Goal: Information Seeking & Learning: Learn about a topic

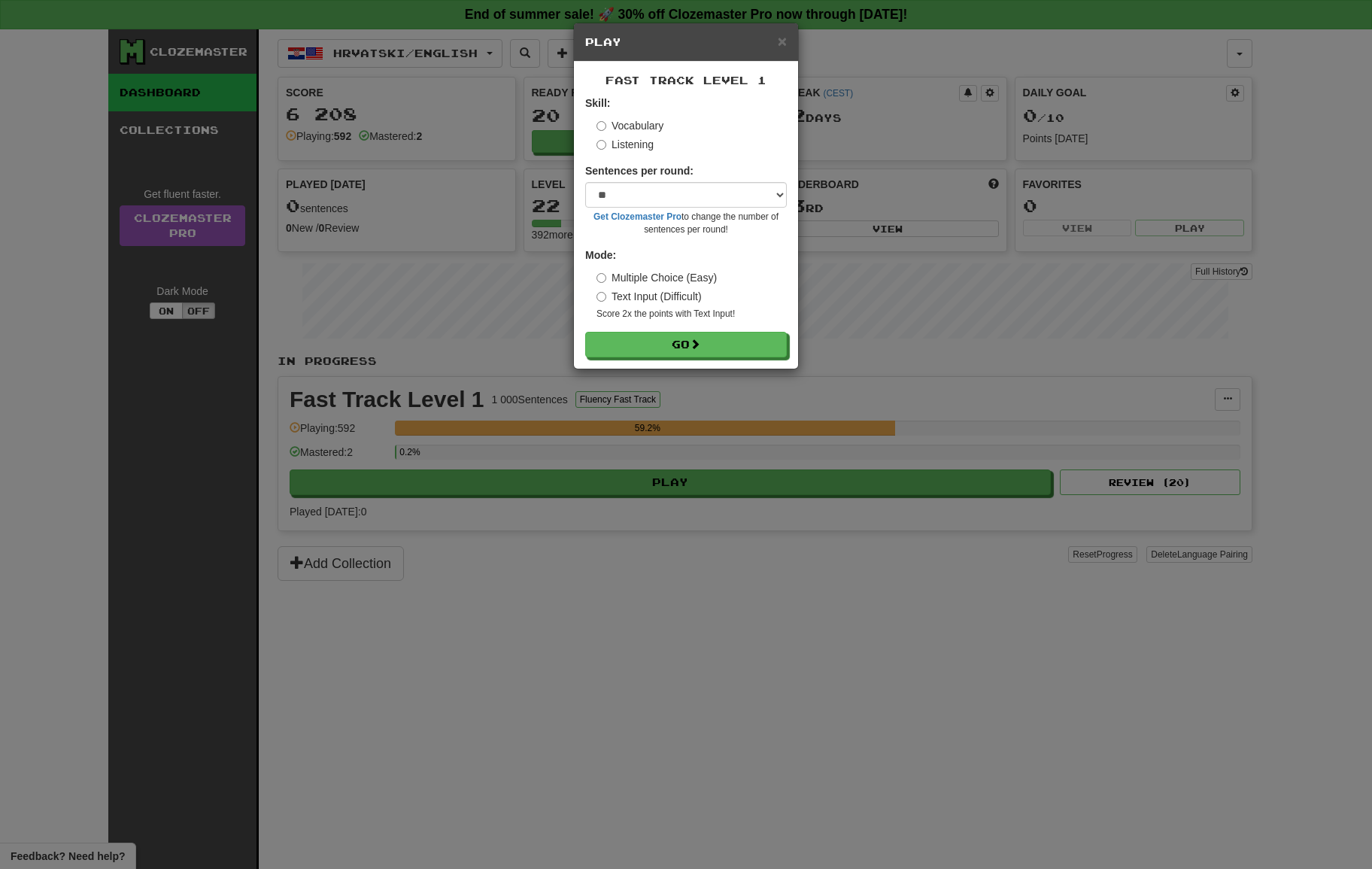
select select "**"
click at [666, 333] on button "Go" at bounding box center [686, 345] width 202 height 26
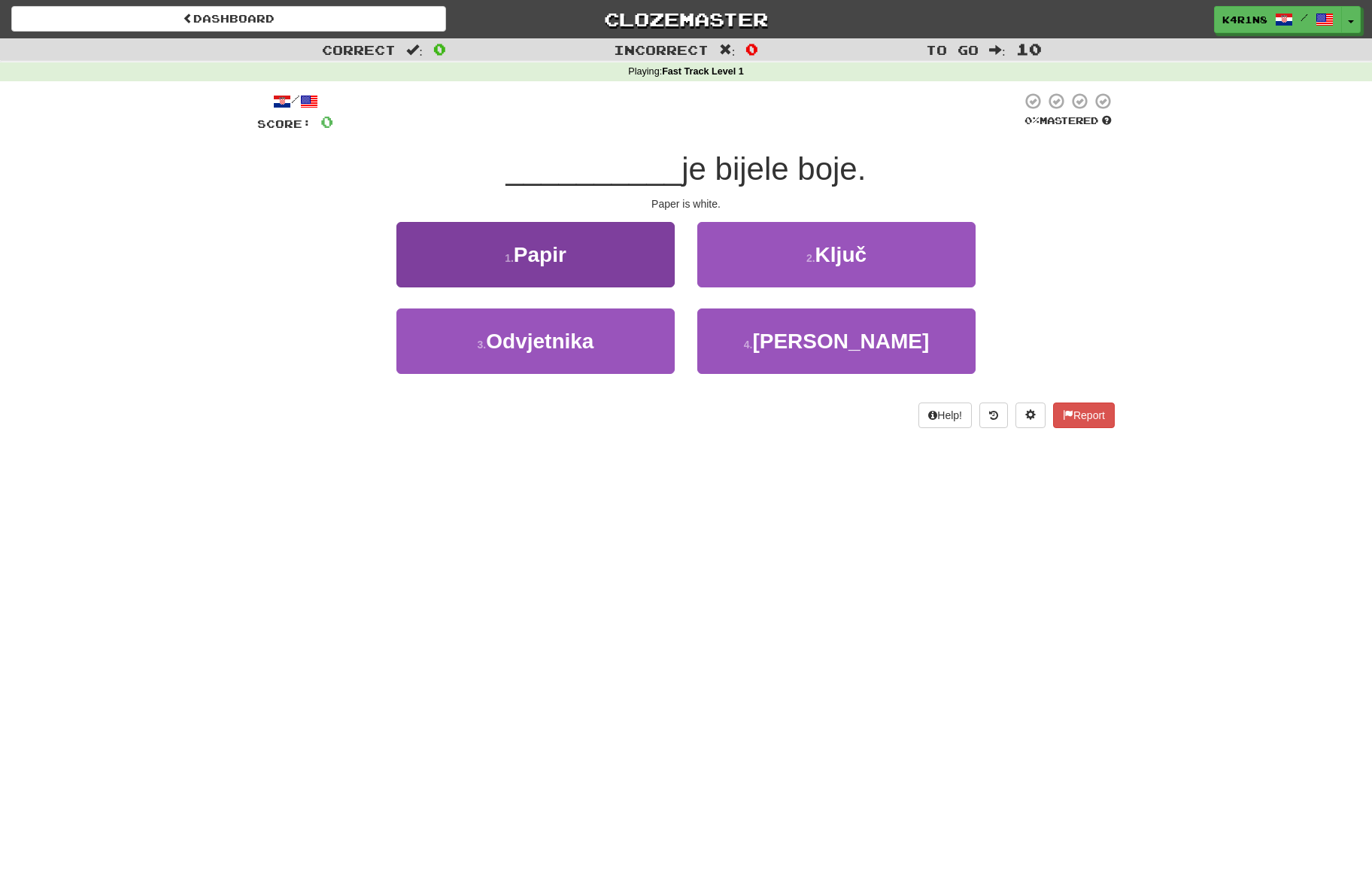
click at [628, 257] on button "1 . [GEOGRAPHIC_DATA]" at bounding box center [536, 254] width 278 height 66
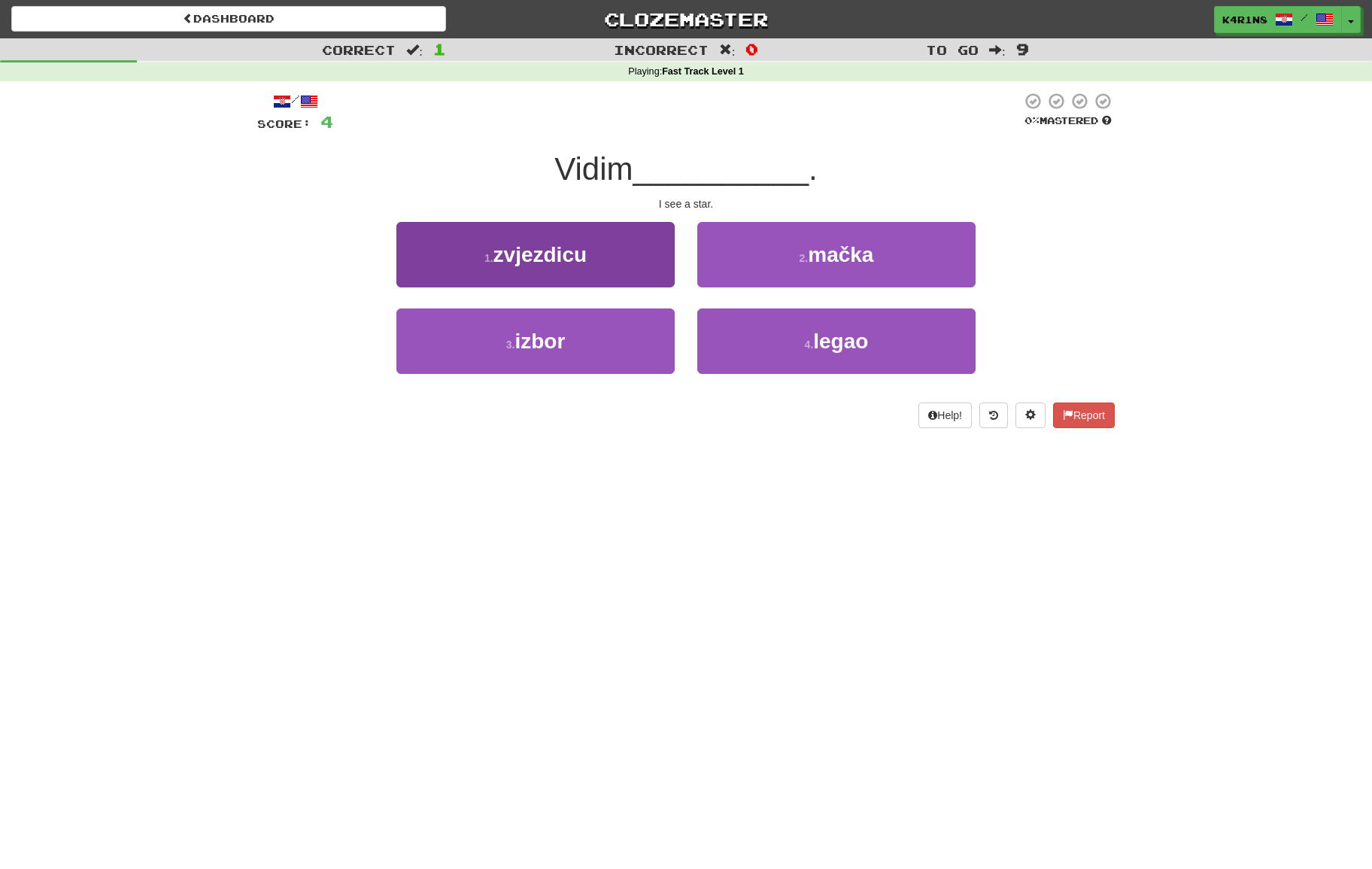
click at [608, 252] on button "1 . zvjezdicu" at bounding box center [536, 254] width 278 height 66
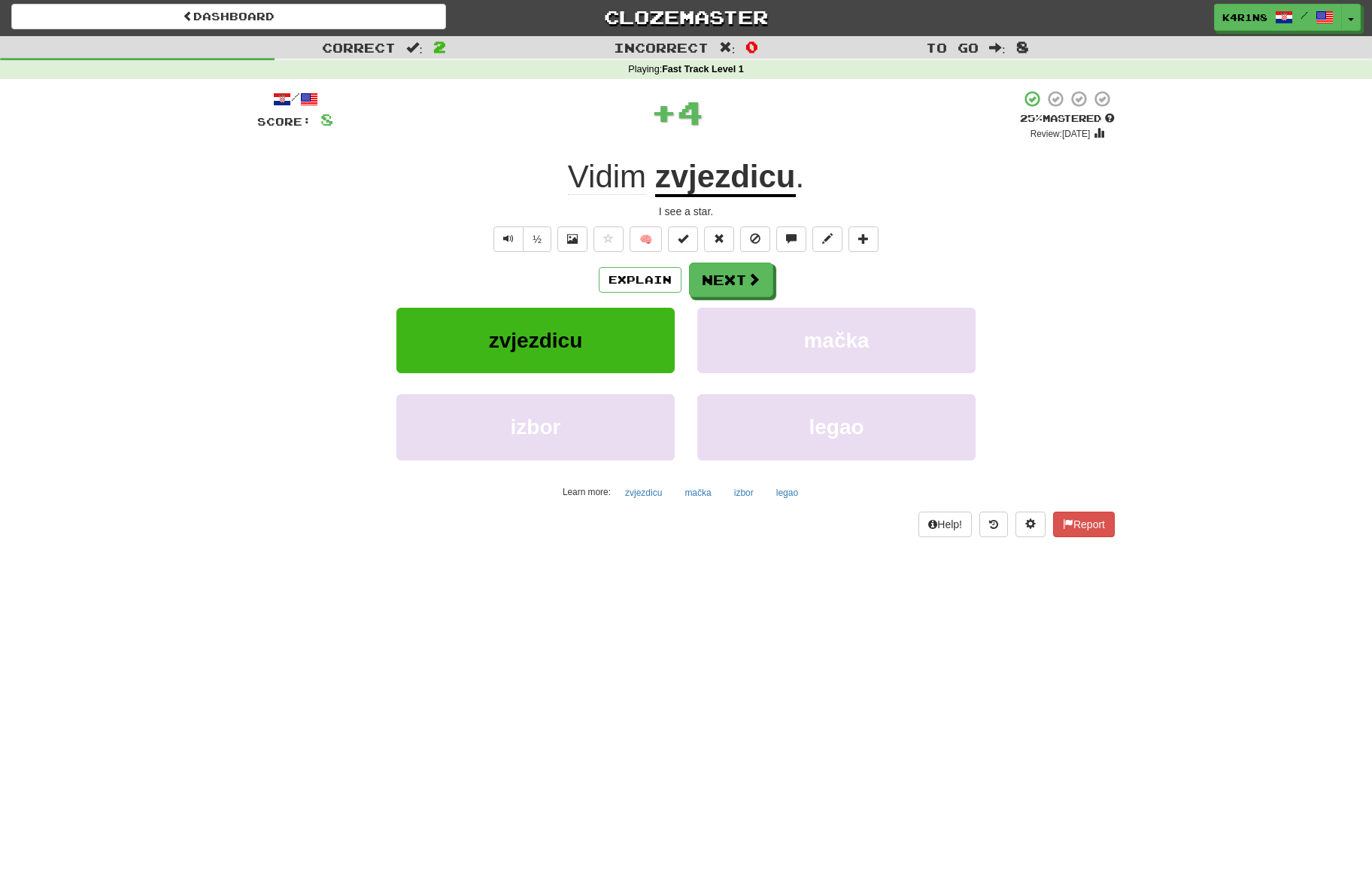
scroll to position [2, 0]
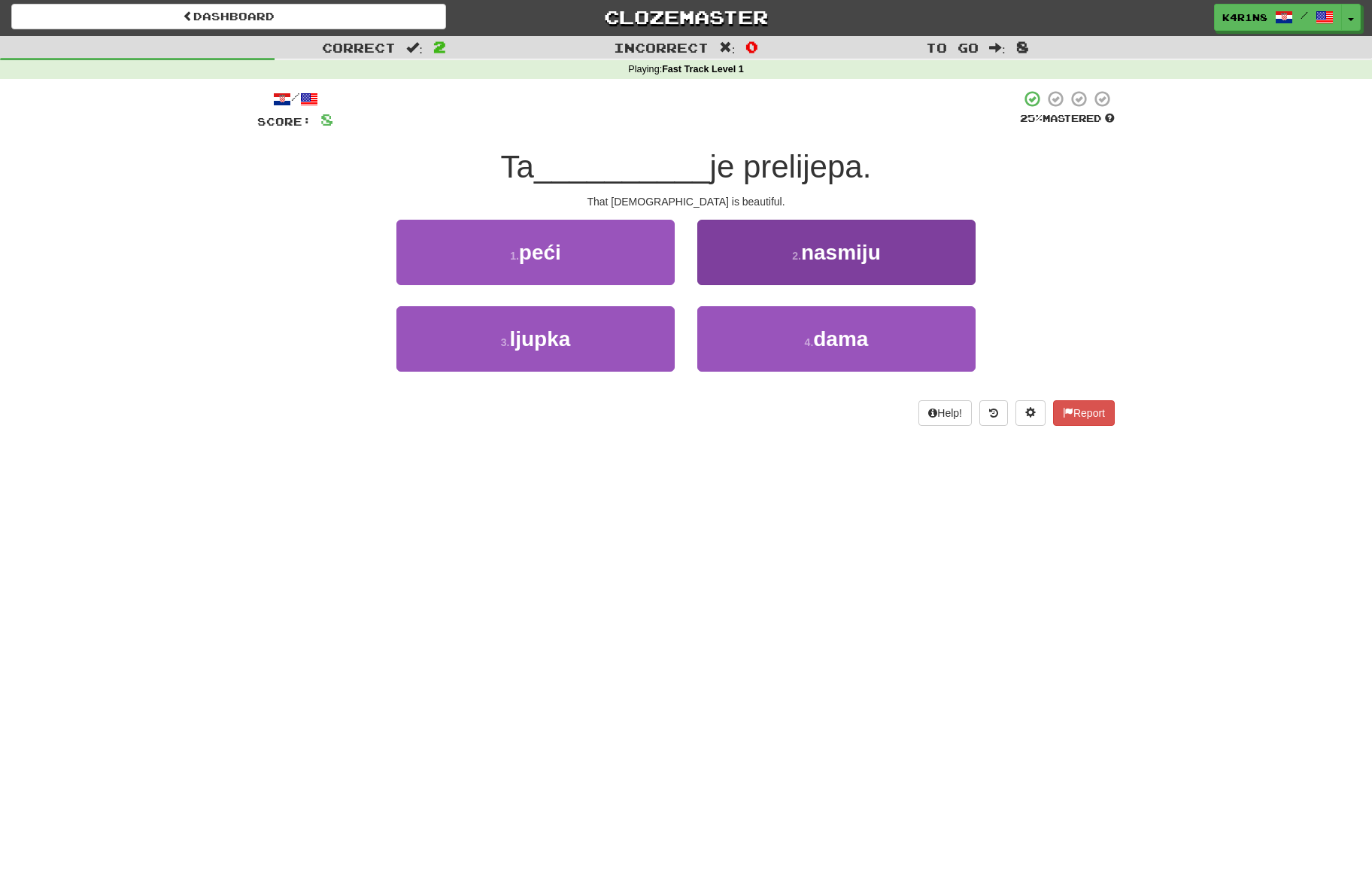
click at [778, 336] on button "4 . dama" at bounding box center [836, 339] width 278 height 66
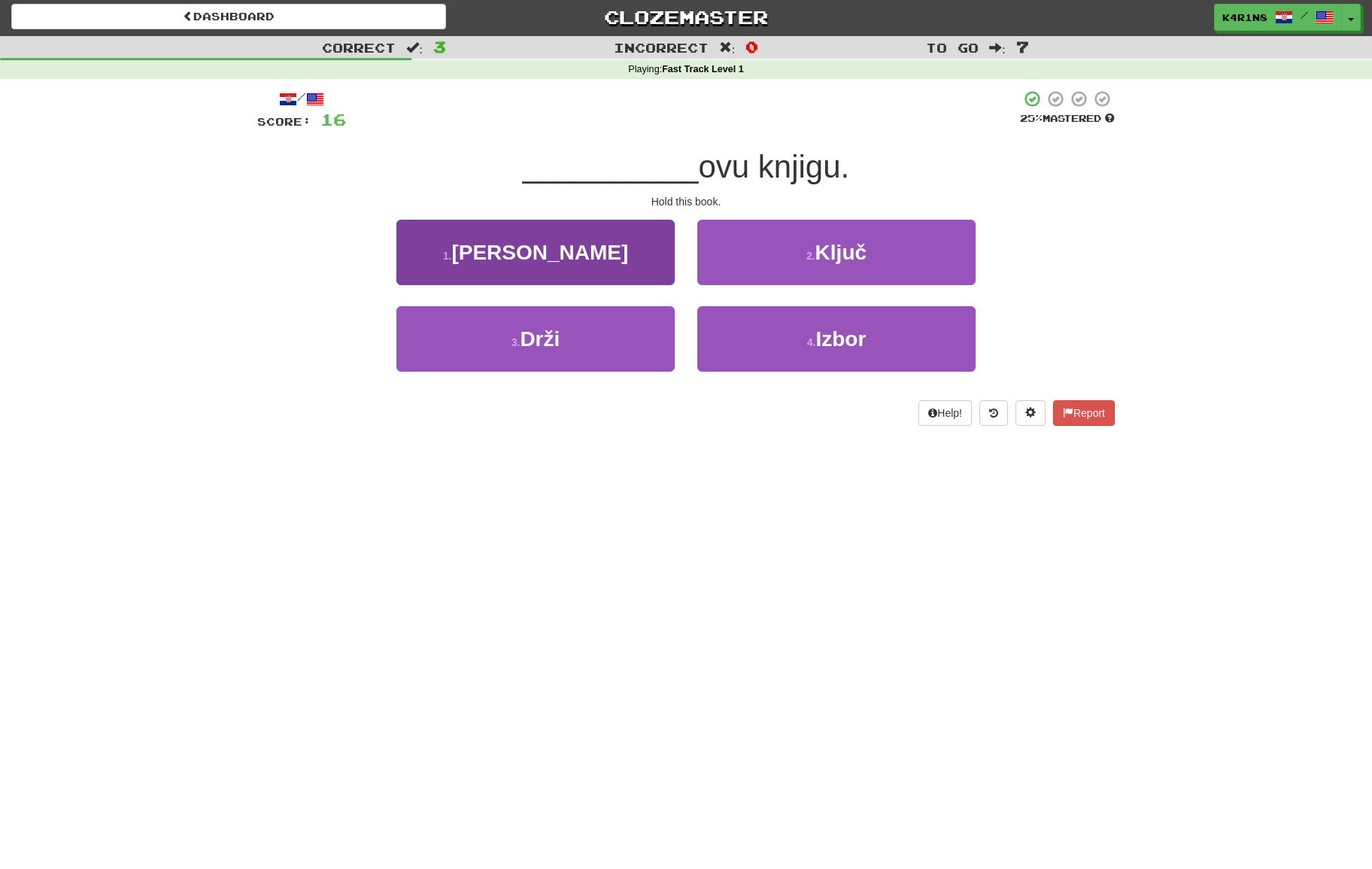
click at [533, 259] on span "[PERSON_NAME]" at bounding box center [540, 252] width 177 height 23
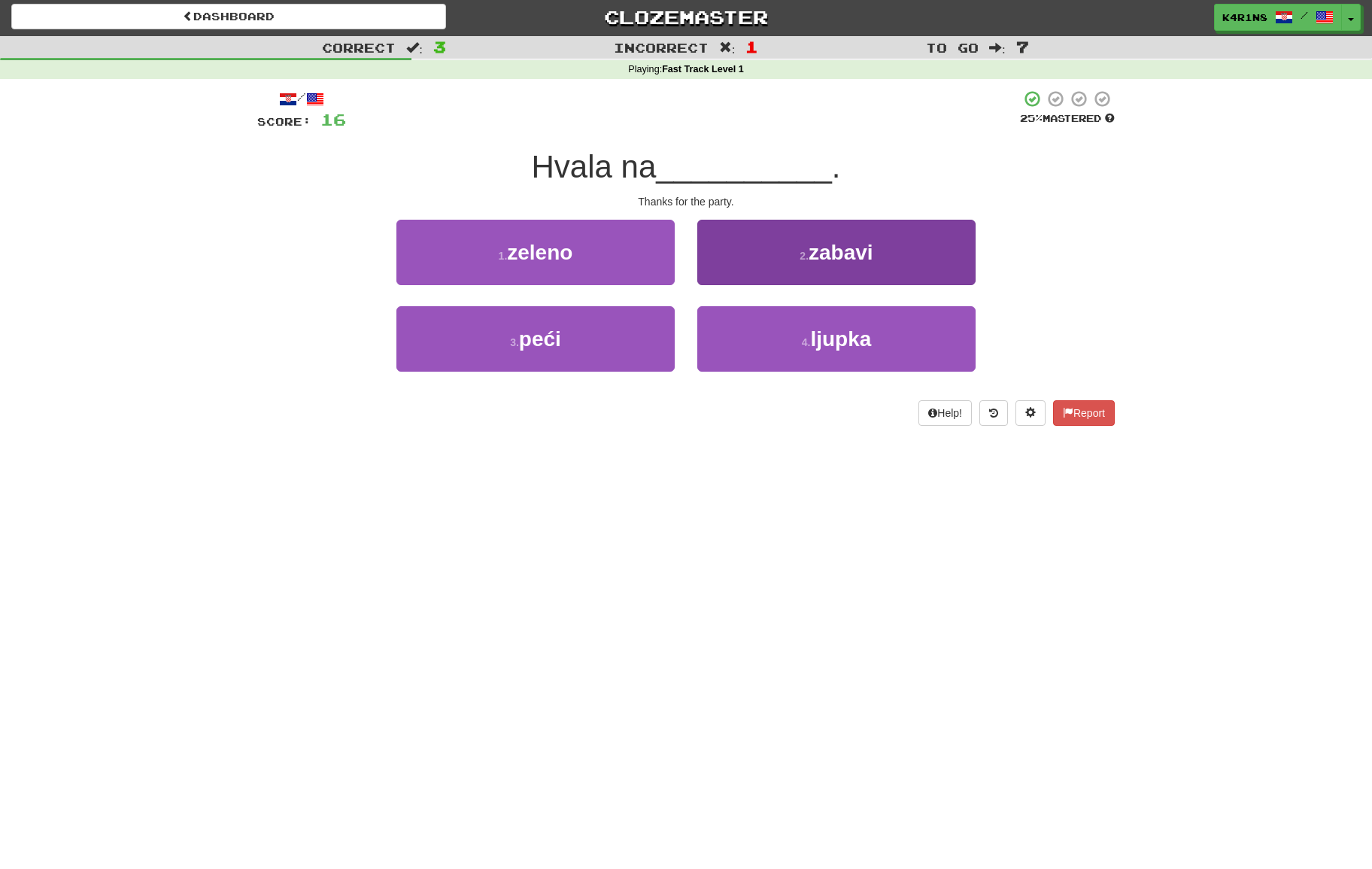
click at [825, 248] on span "zabavi" at bounding box center [841, 252] width 65 height 23
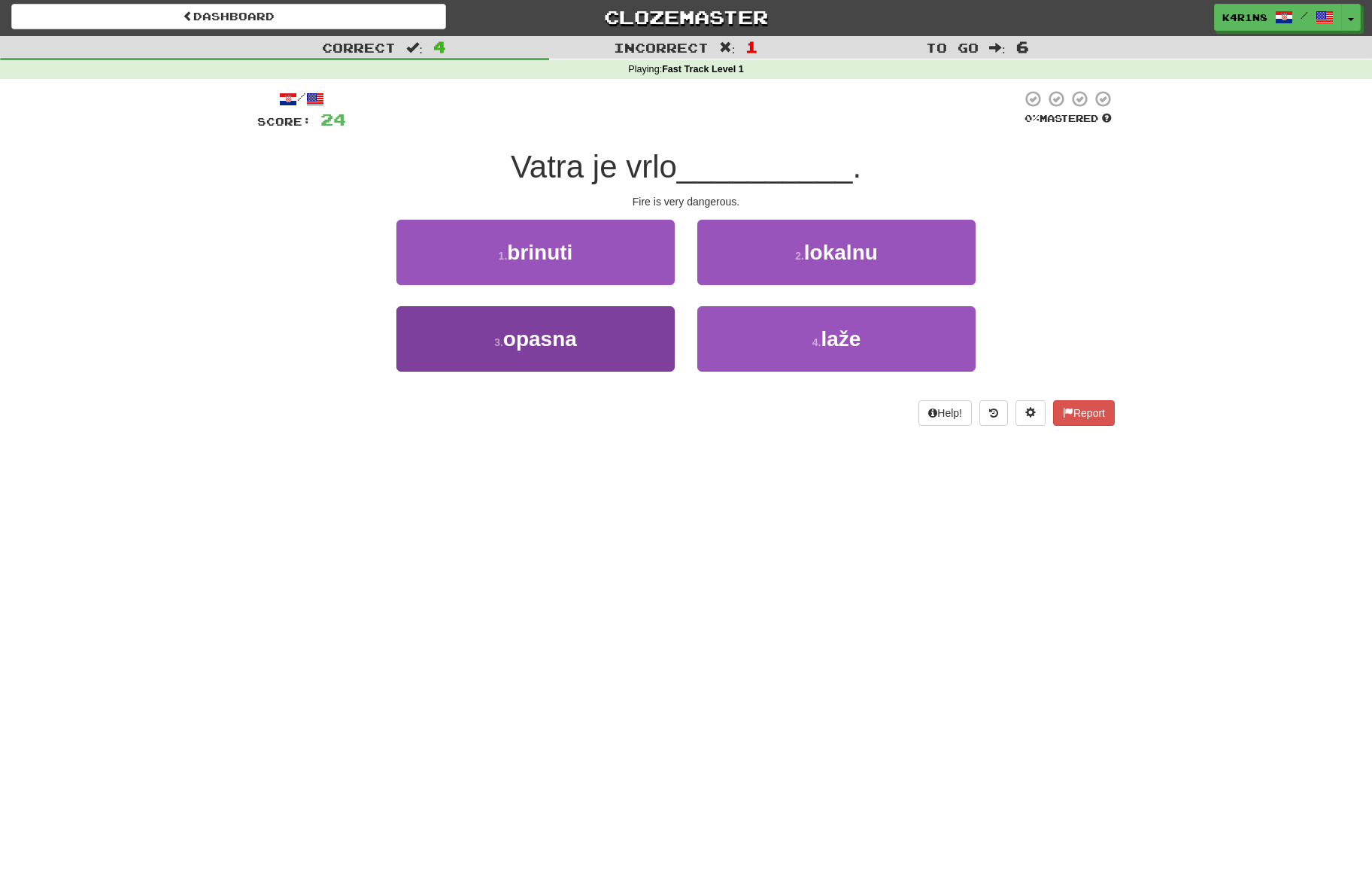
click at [536, 316] on button "3 . opasna" at bounding box center [536, 339] width 278 height 66
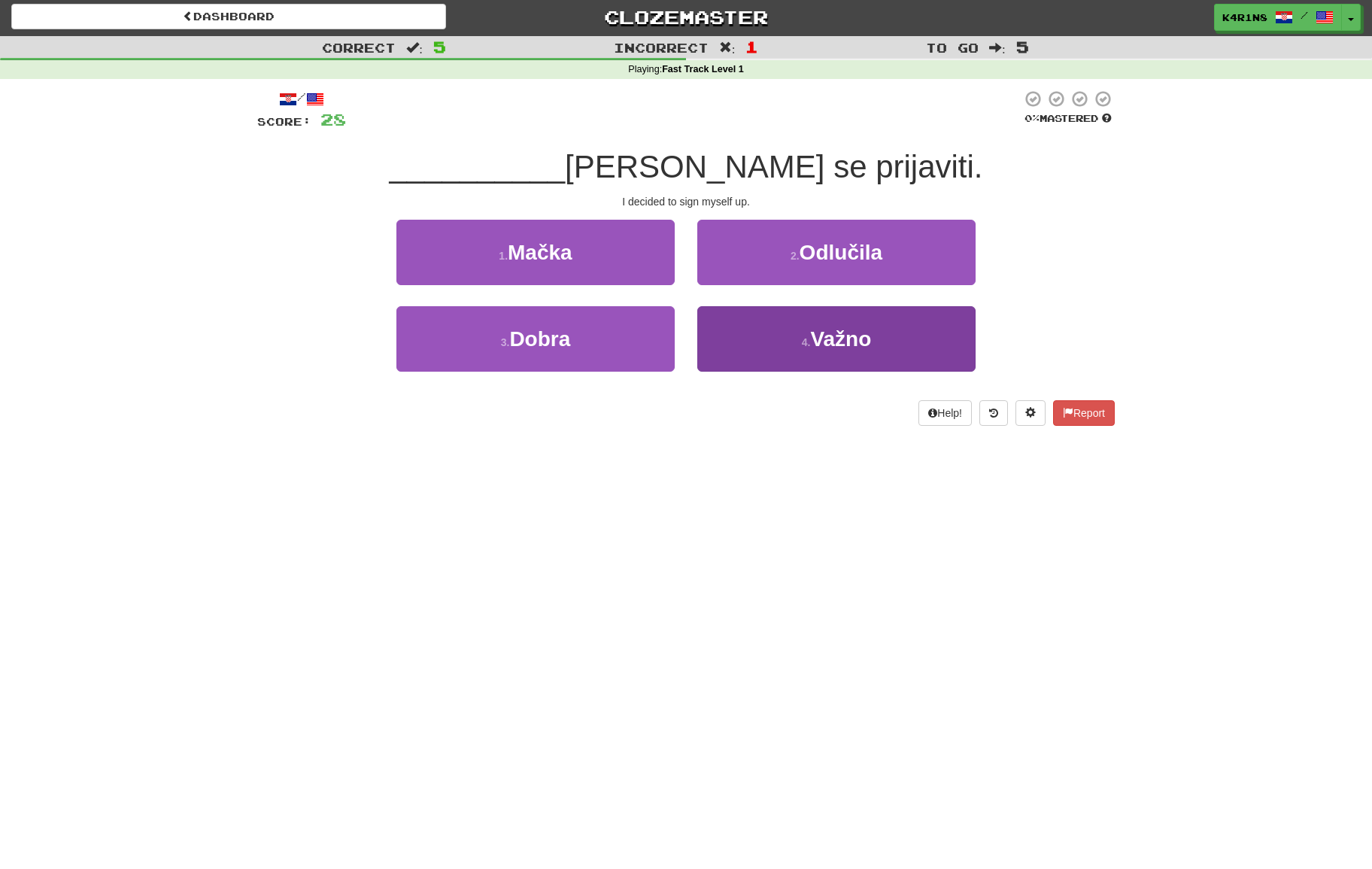
click at [833, 332] on span "Važno" at bounding box center [840, 339] width 61 height 23
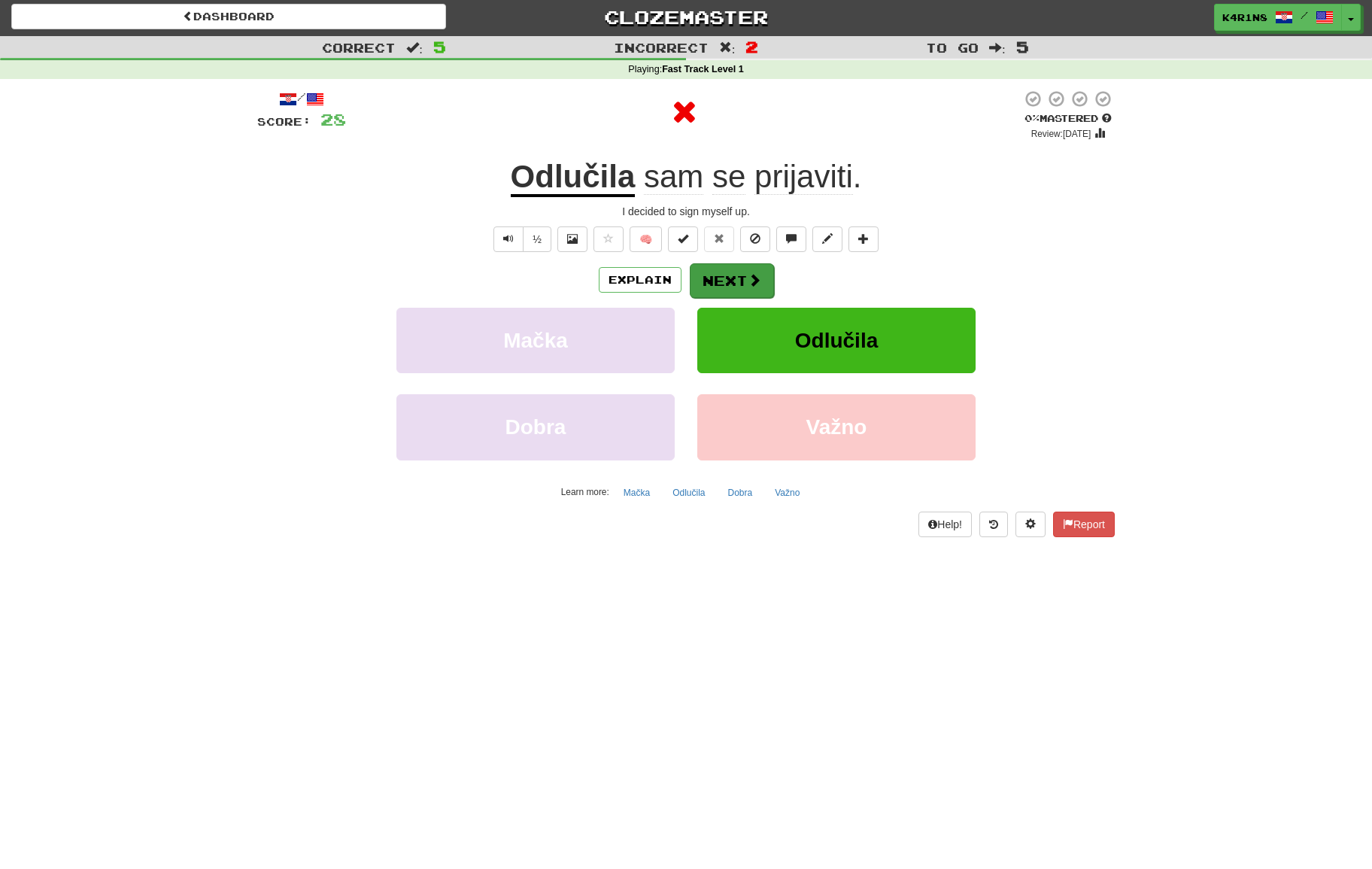
click at [734, 265] on button "Next" at bounding box center [731, 281] width 84 height 35
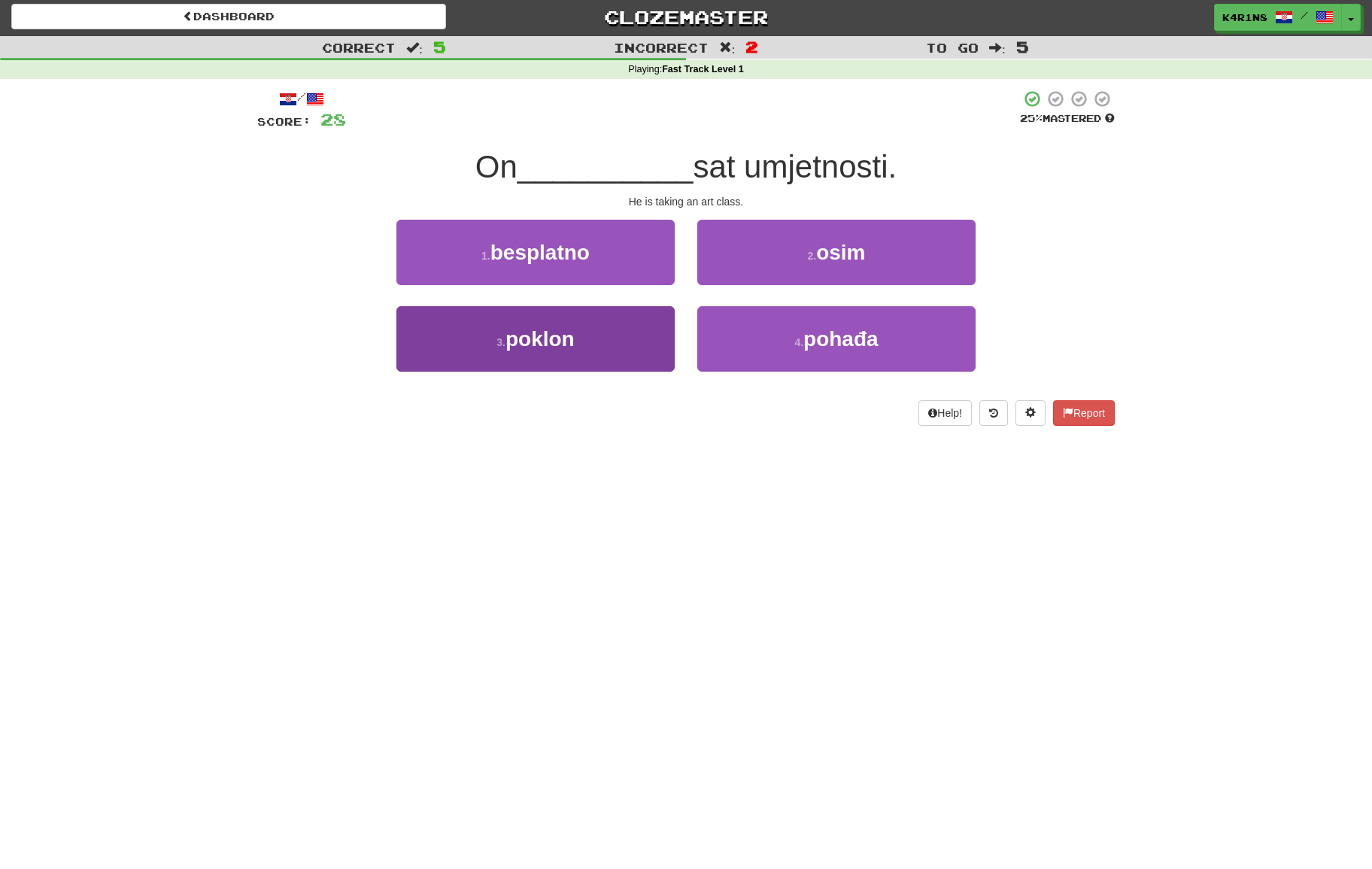
click at [664, 331] on button "3 . poklon" at bounding box center [536, 339] width 278 height 66
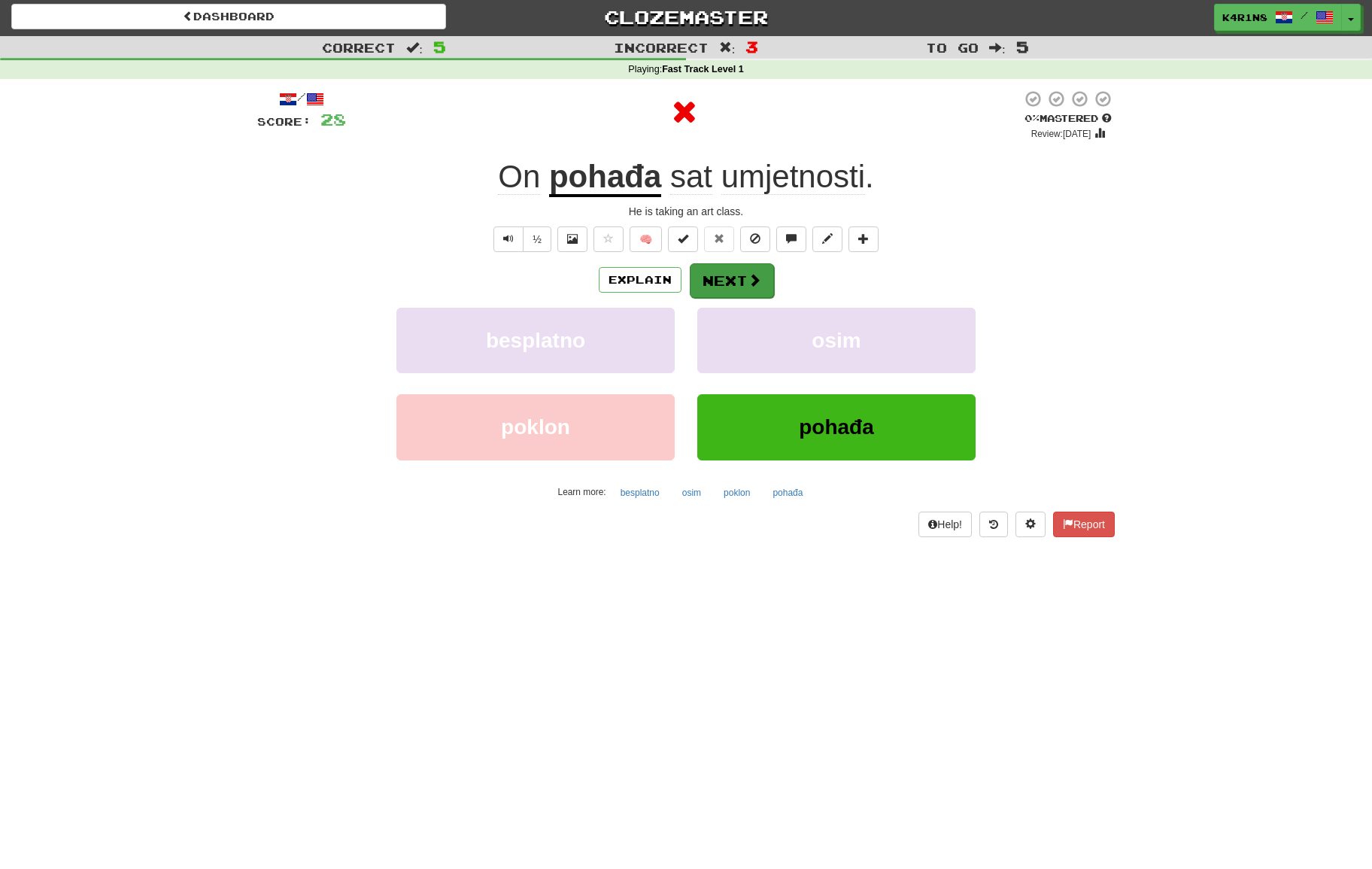
click at [737, 283] on button "Next" at bounding box center [731, 281] width 84 height 35
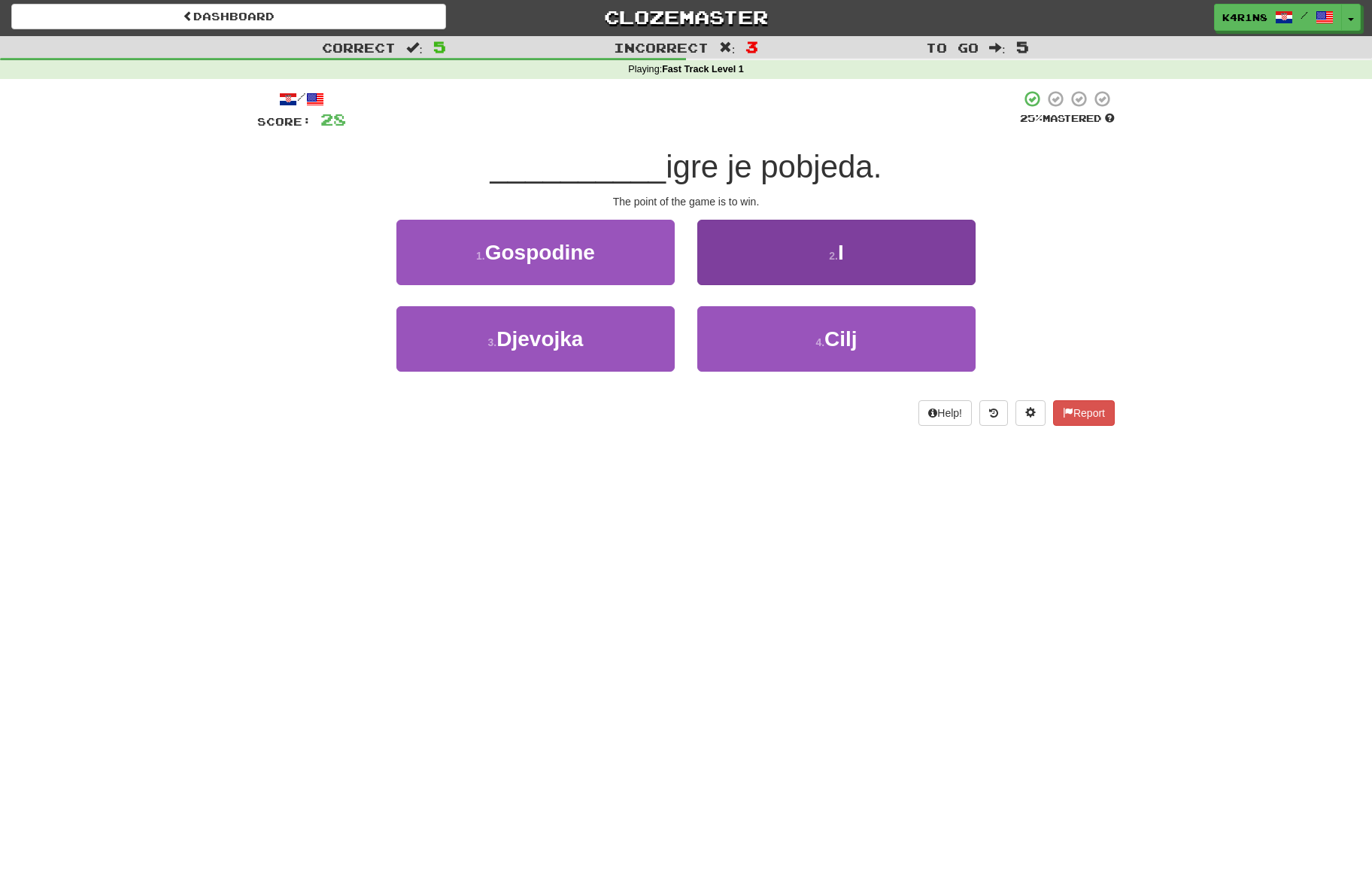
click at [757, 272] on button "2 . I" at bounding box center [836, 252] width 278 height 66
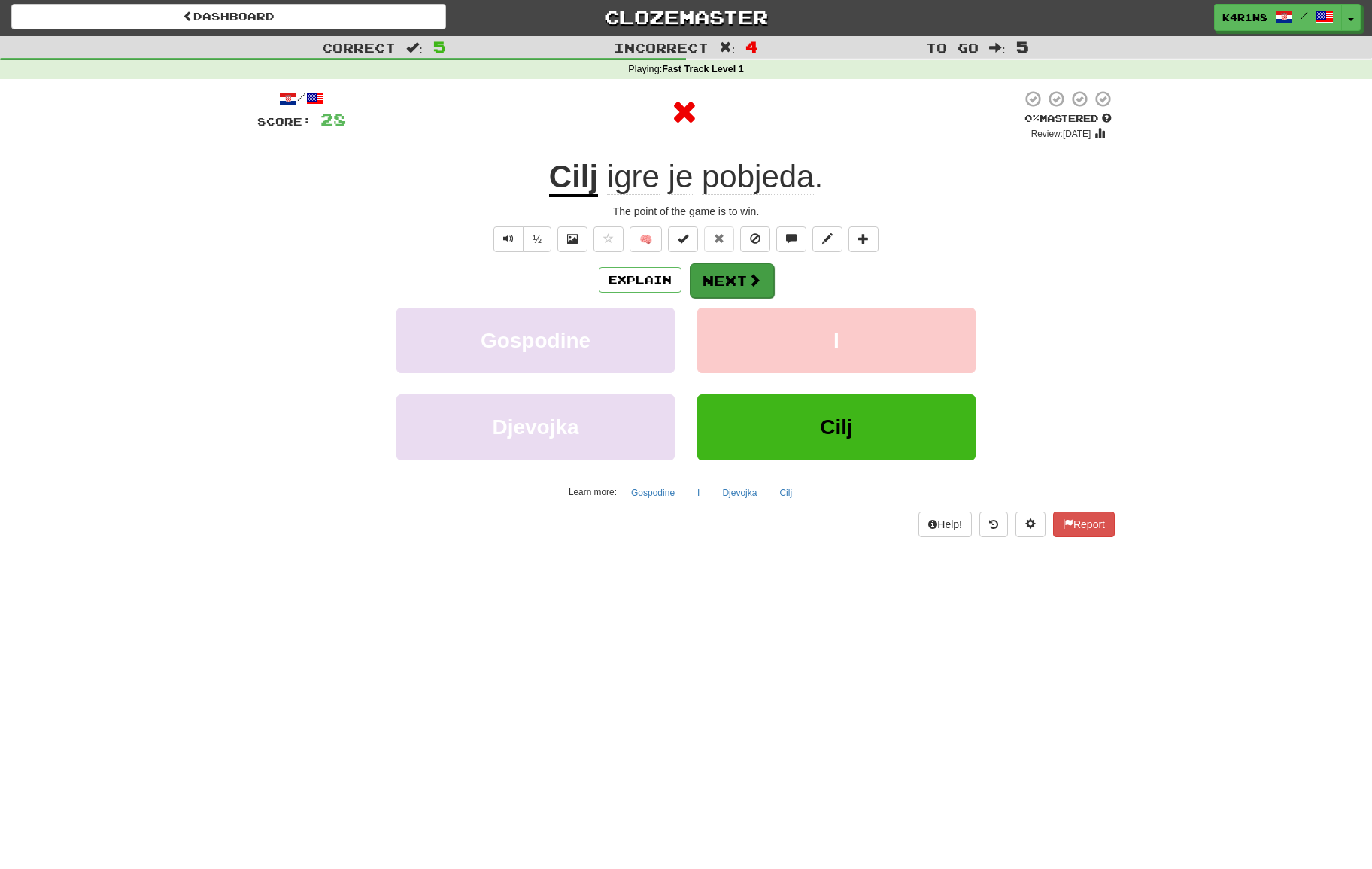
click at [728, 271] on button "Next" at bounding box center [731, 281] width 84 height 35
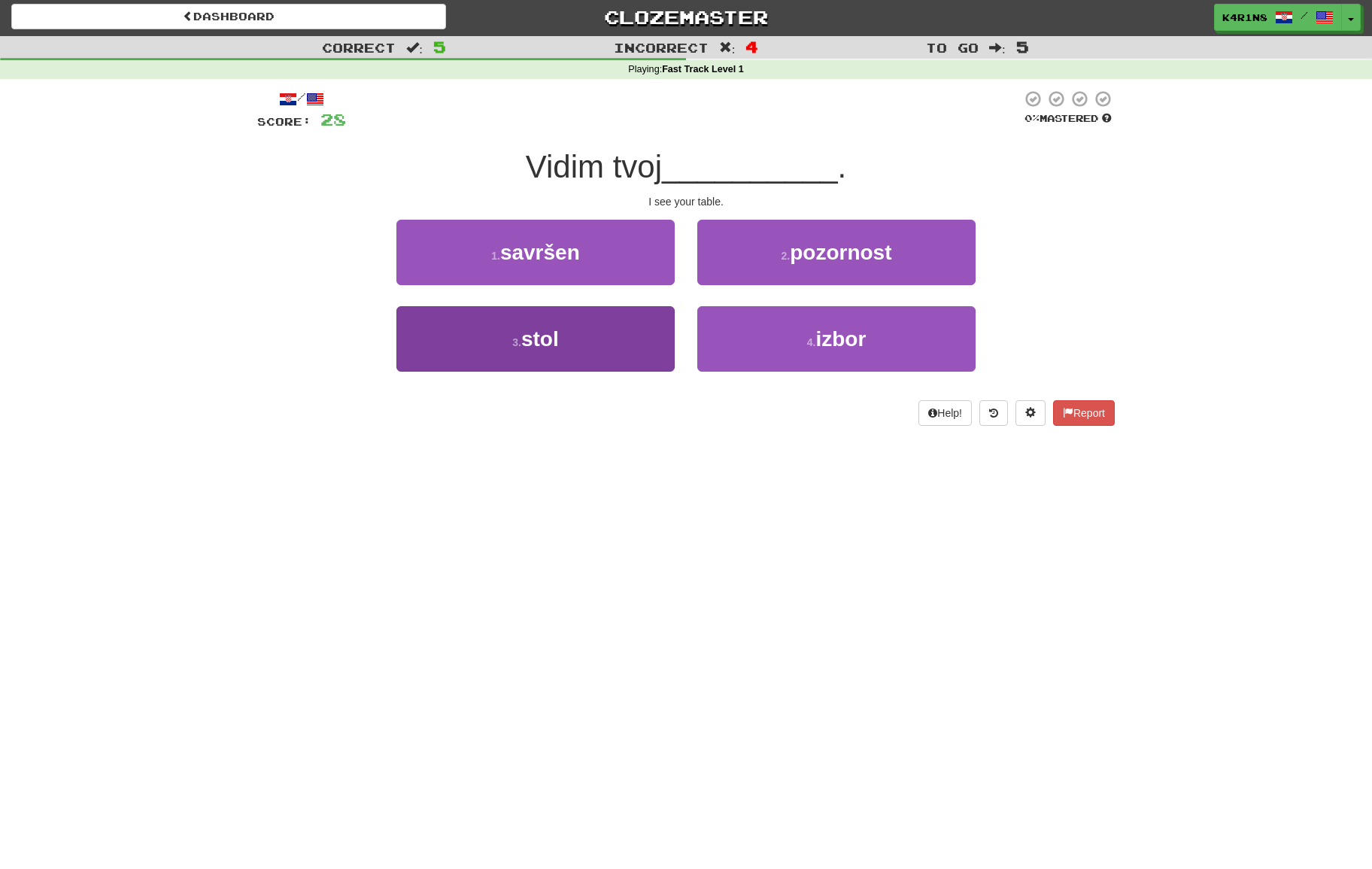
click at [669, 309] on button "3 . stol" at bounding box center [536, 339] width 278 height 66
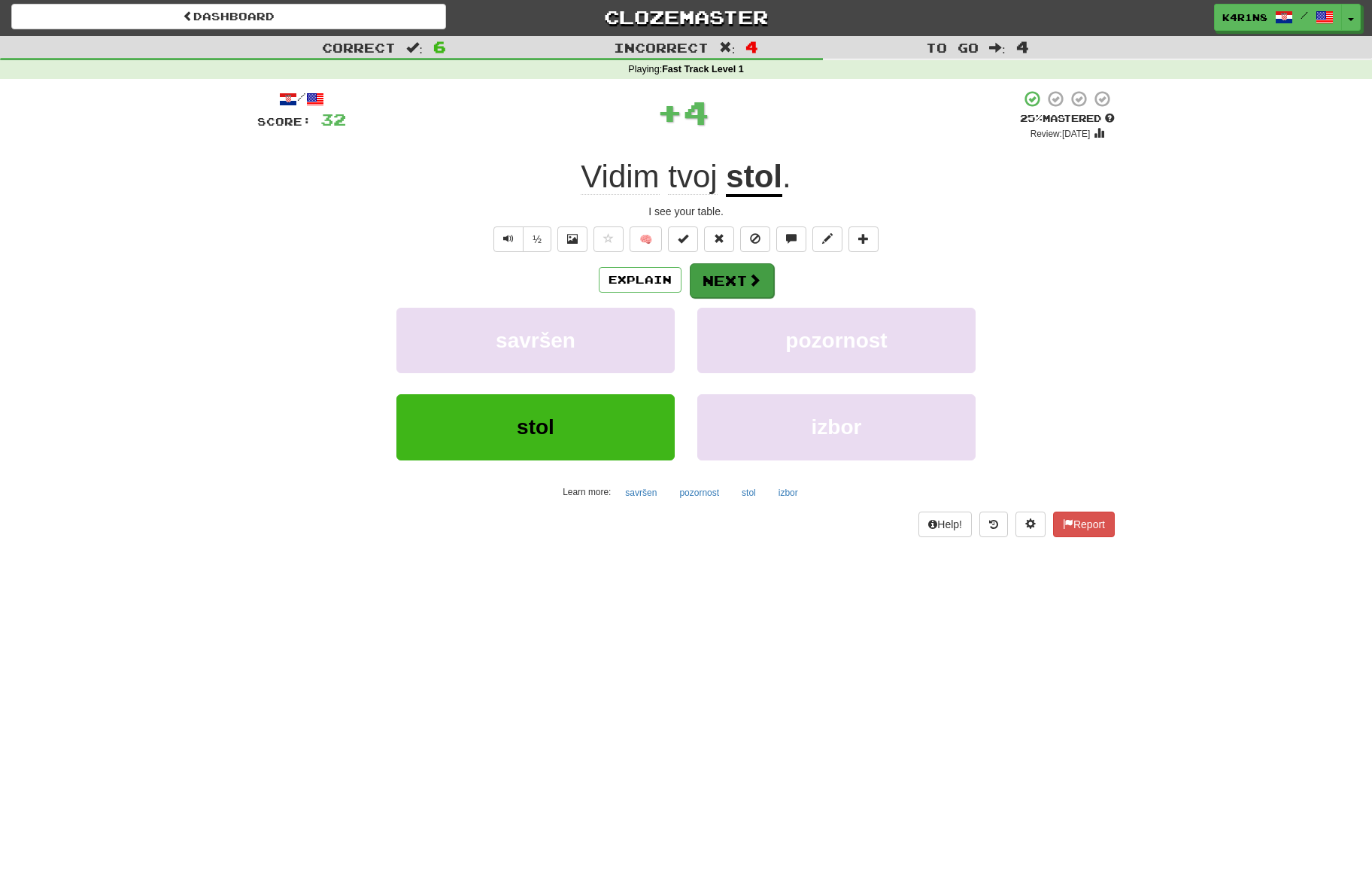
click at [743, 277] on button "Next" at bounding box center [731, 281] width 84 height 35
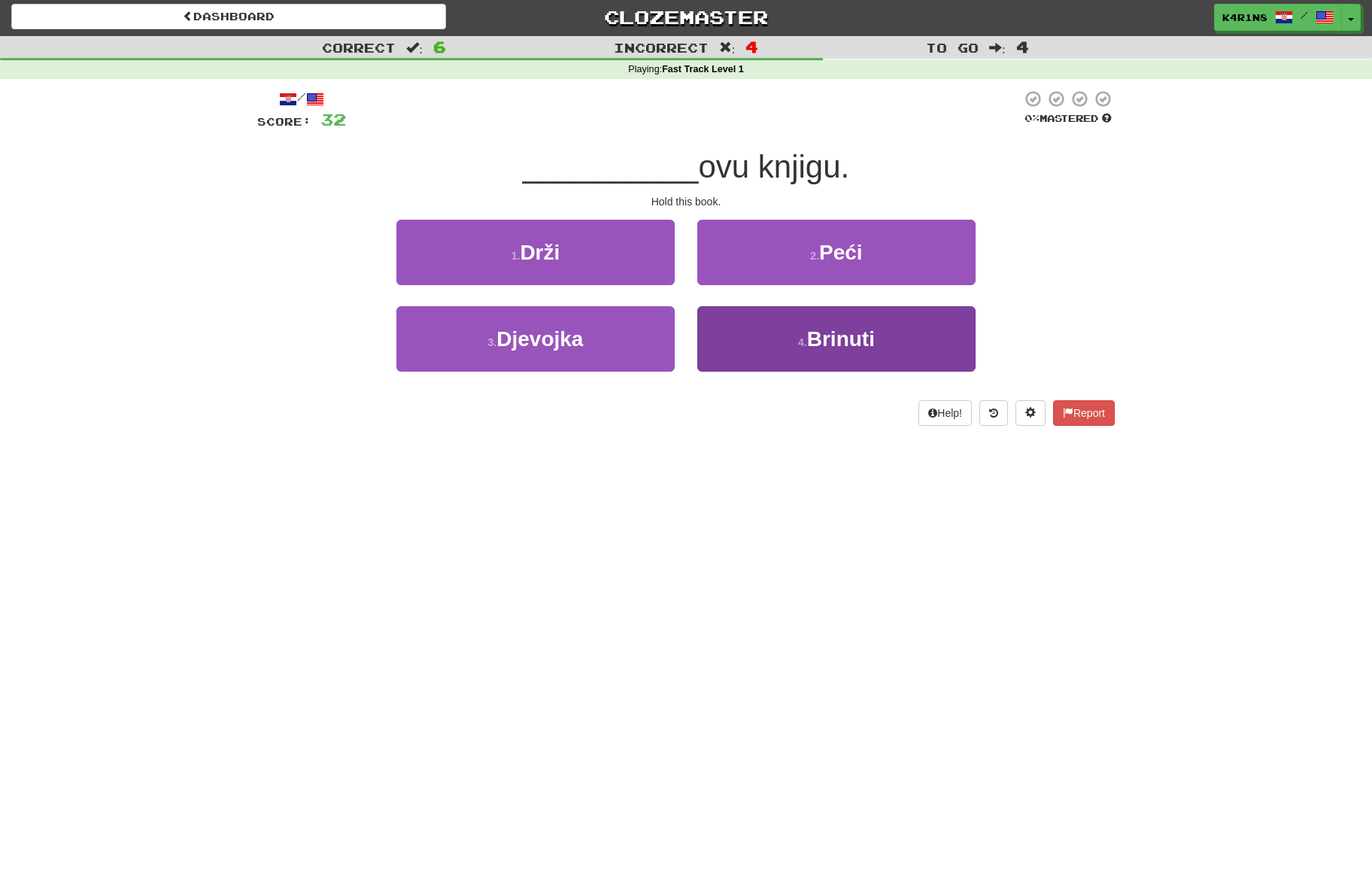
click at [759, 330] on button "4 . Brinuti" at bounding box center [836, 339] width 278 height 66
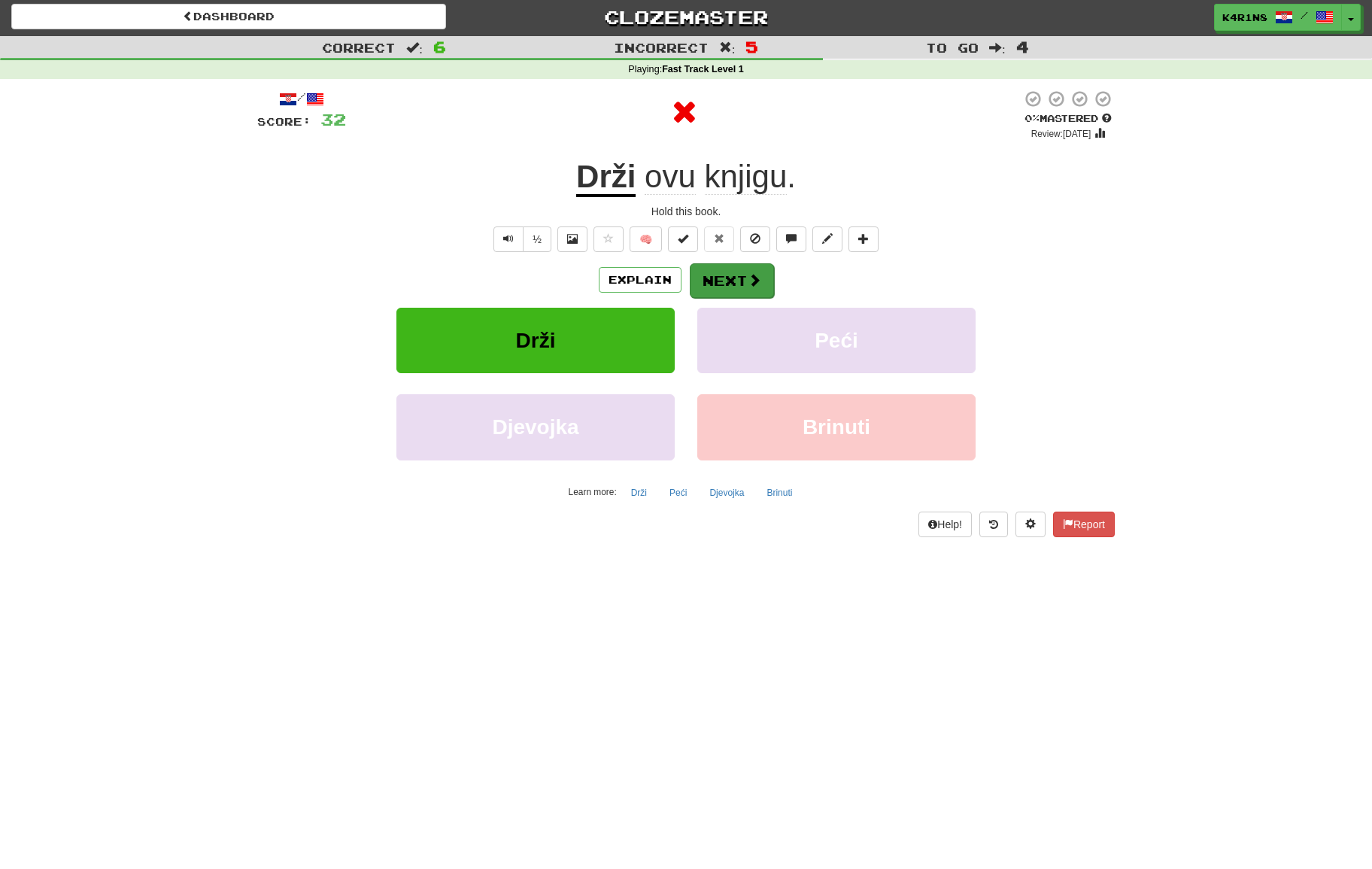
click at [718, 284] on button "Next" at bounding box center [731, 281] width 84 height 35
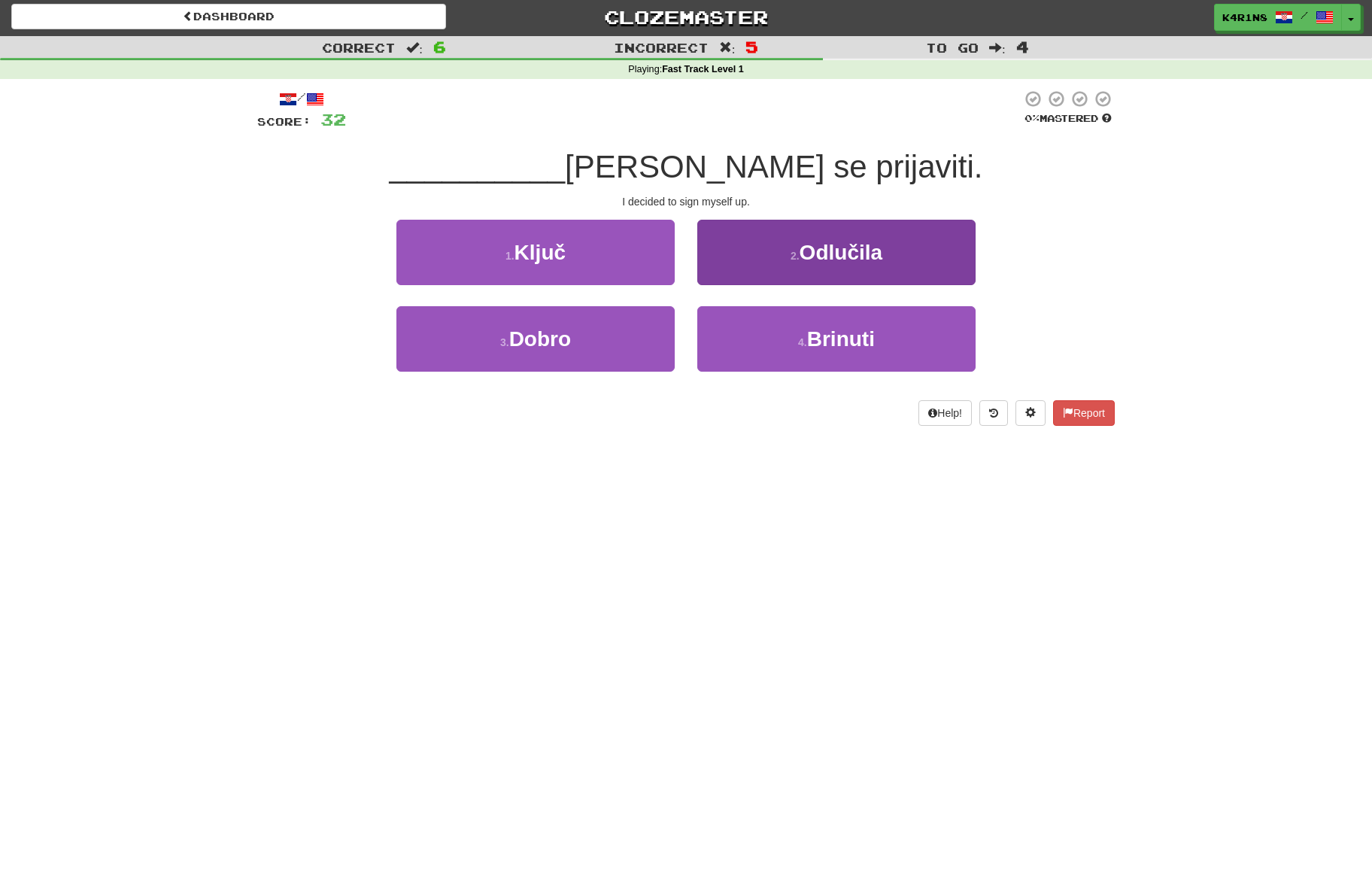
click at [735, 275] on button "2 . Odlučila" at bounding box center [836, 252] width 278 height 66
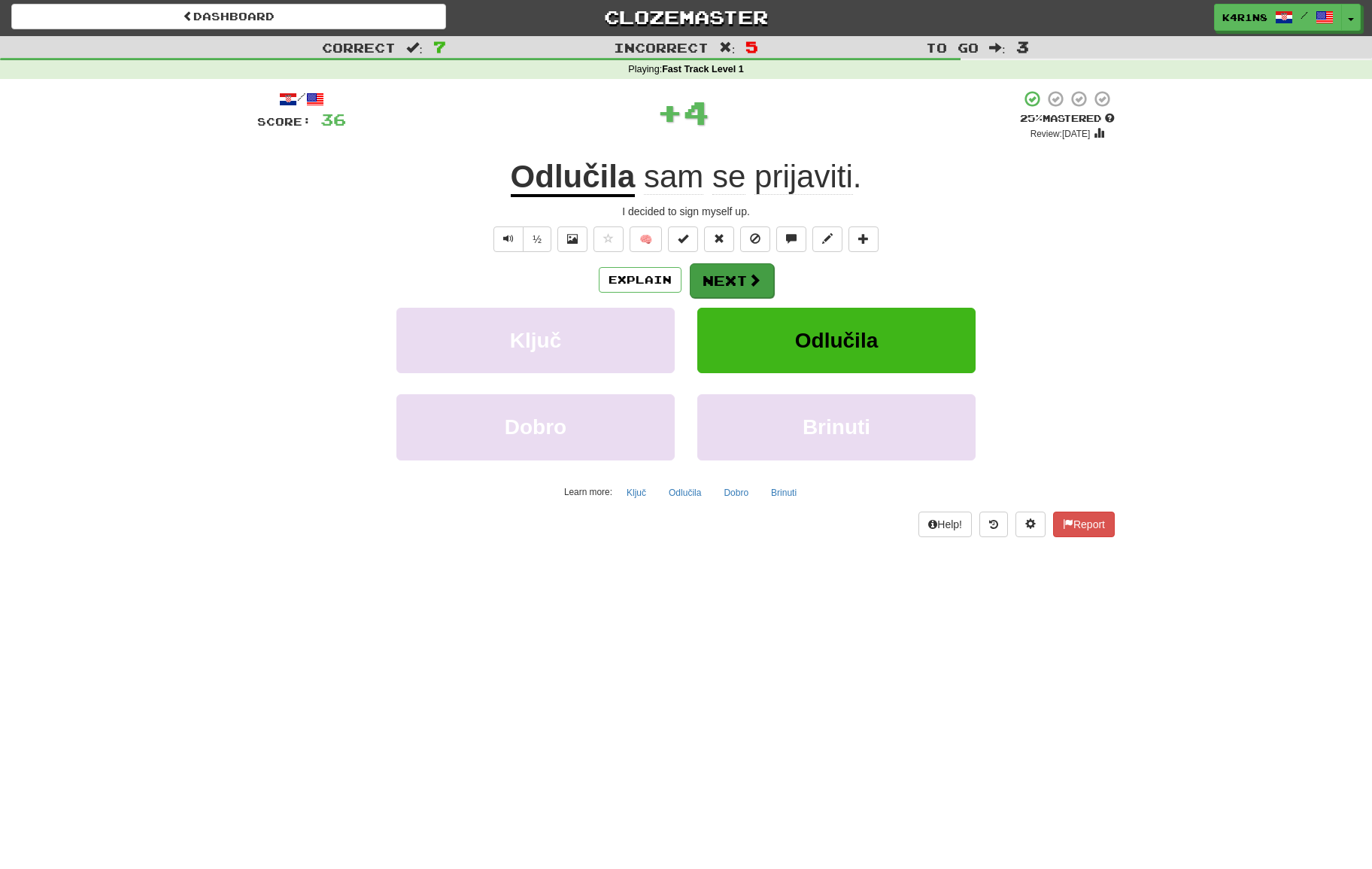
click at [729, 273] on button "Next" at bounding box center [731, 281] width 84 height 35
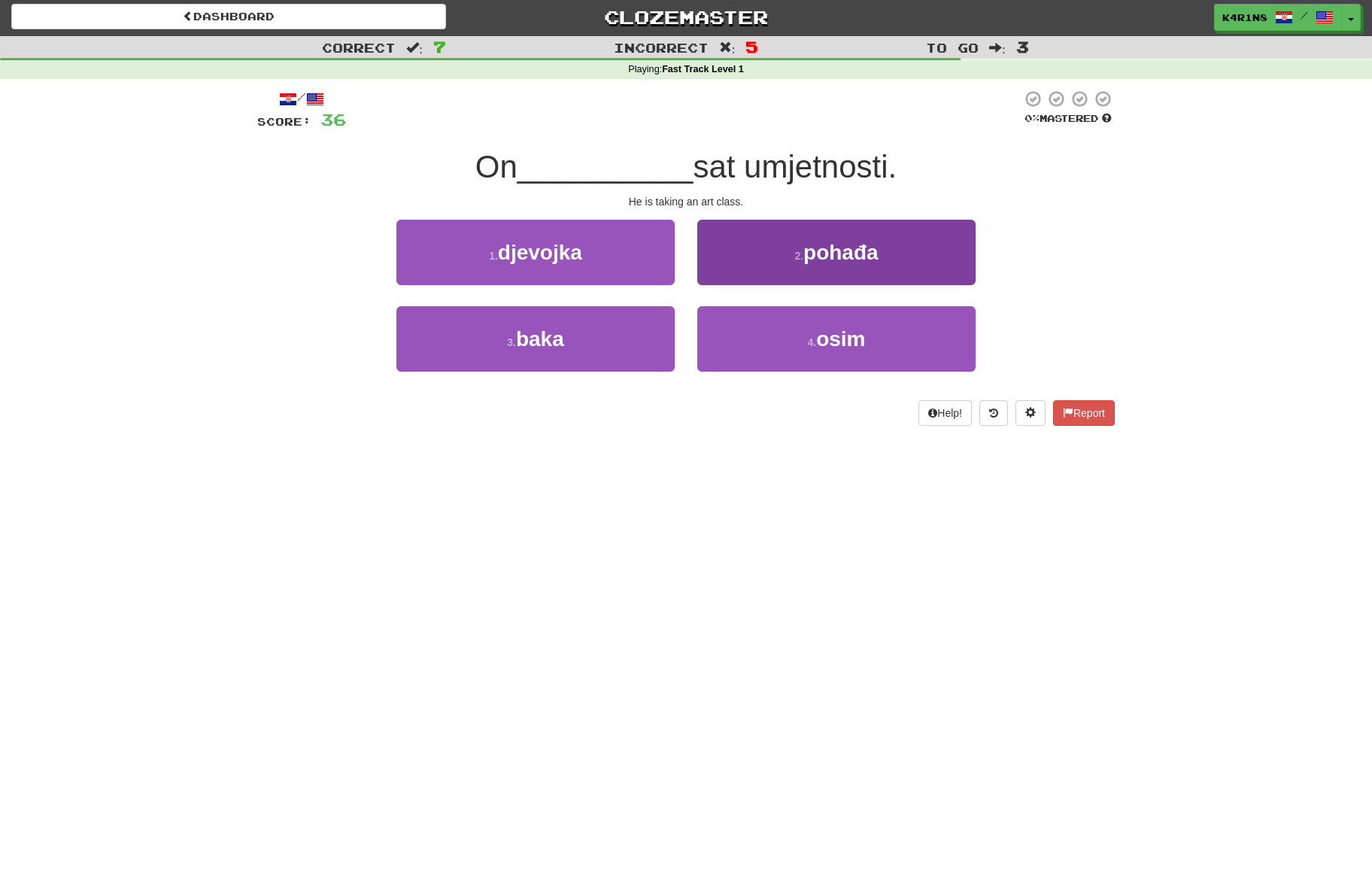
click at [720, 274] on button "2 . pohađa" at bounding box center [836, 252] width 278 height 66
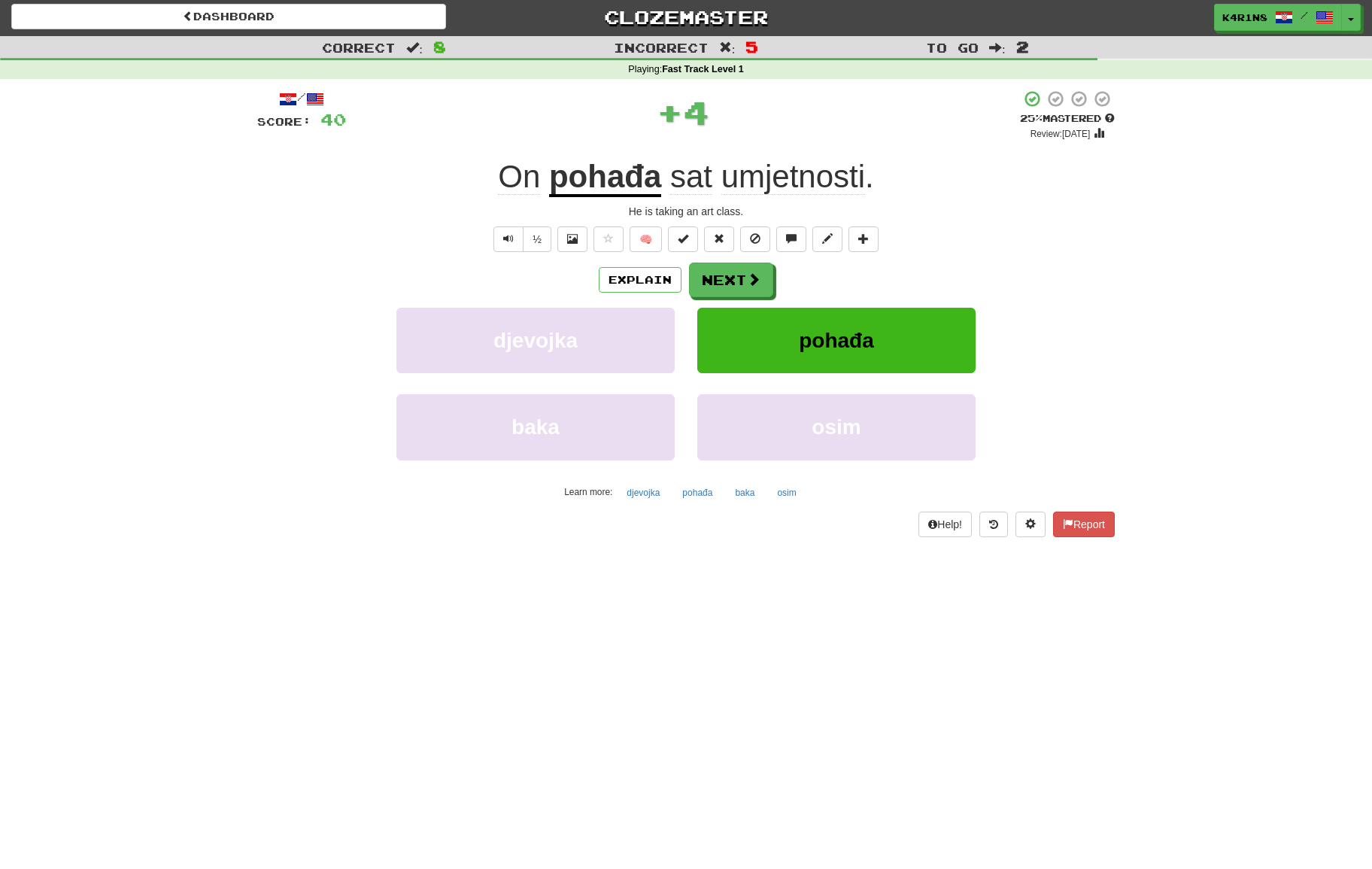
click at [720, 274] on button "Next" at bounding box center [730, 280] width 84 height 35
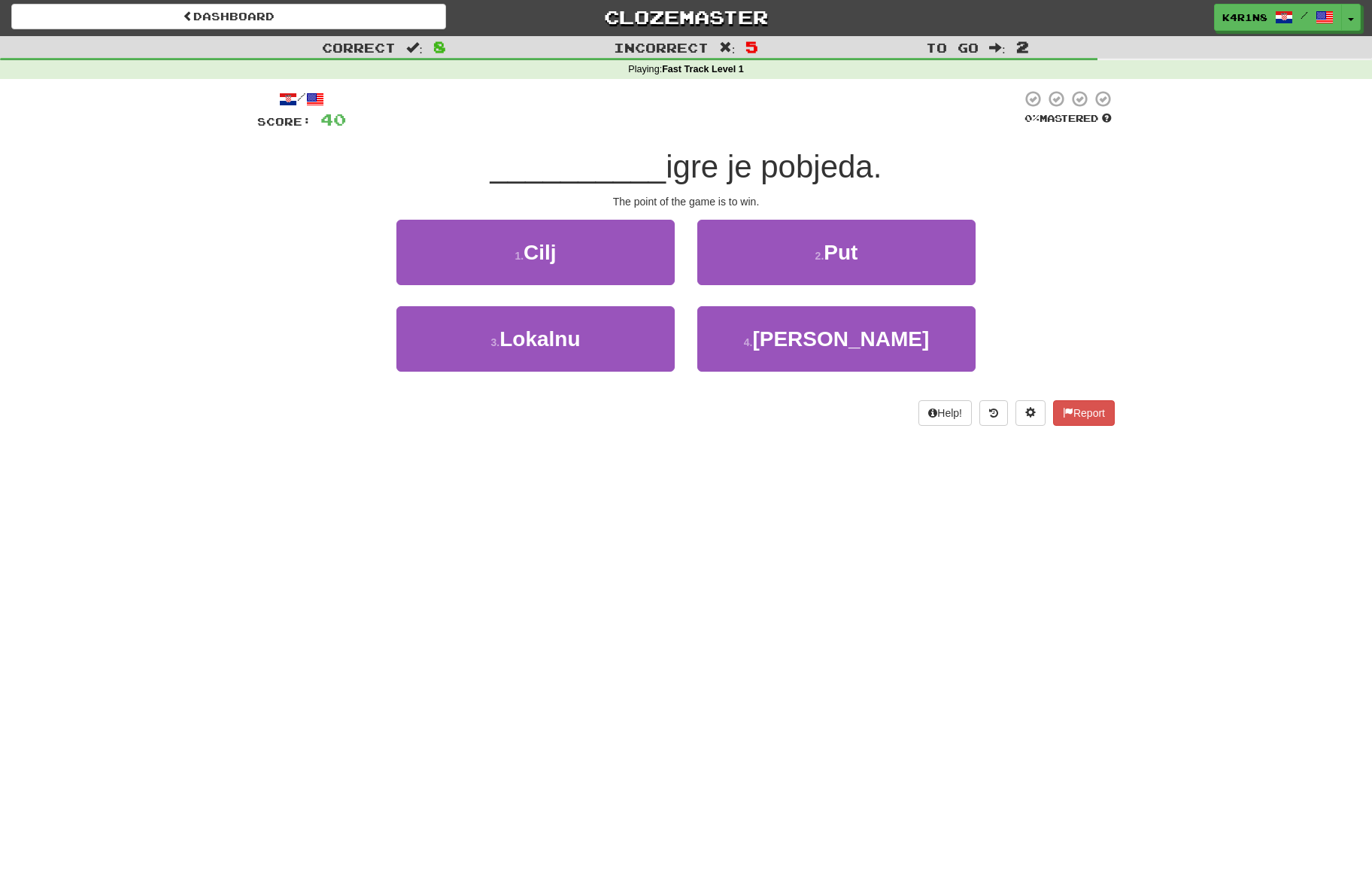
click at [679, 276] on div "1 . Cilj" at bounding box center [535, 263] width 301 height 87
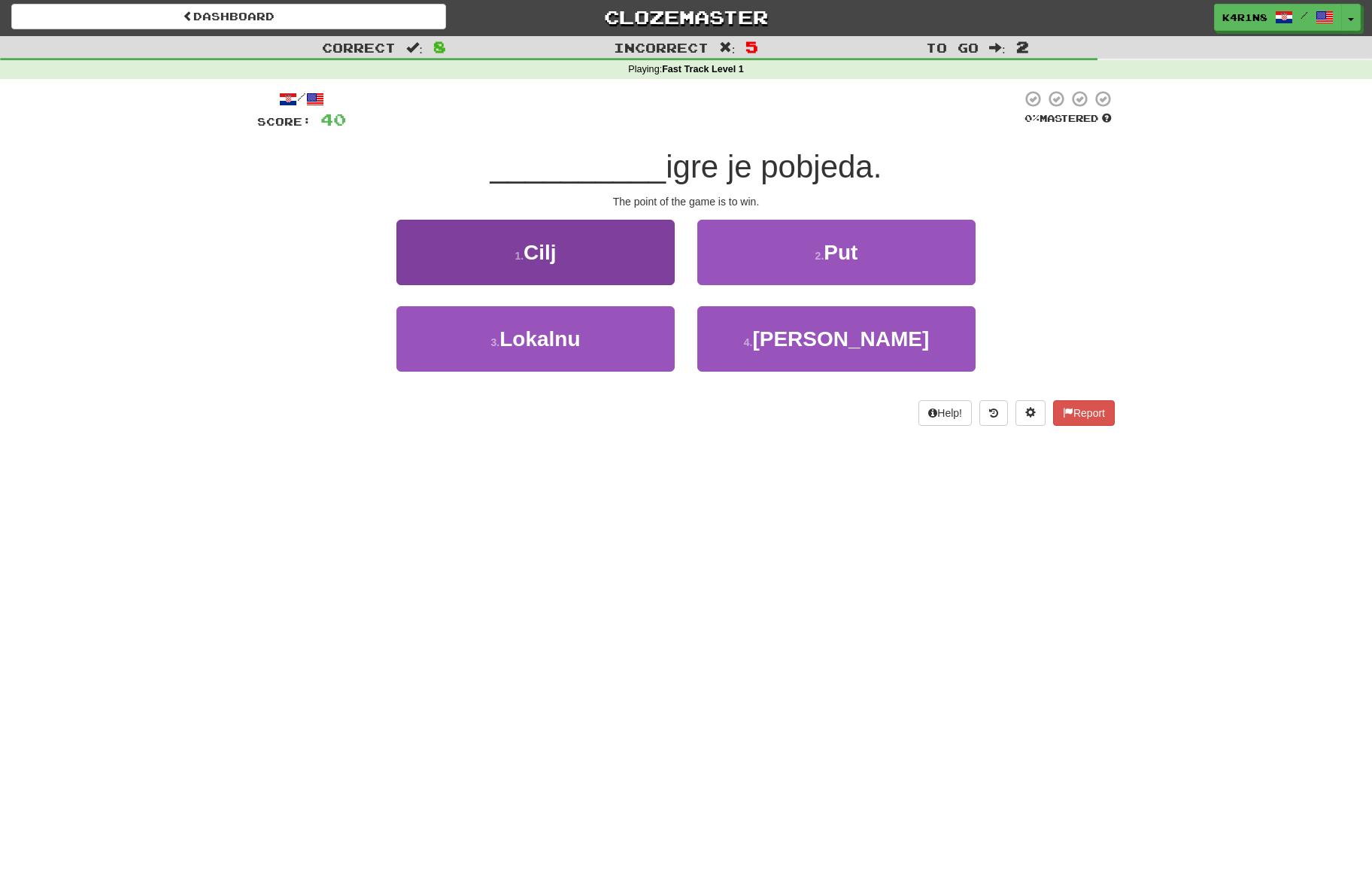
click at [659, 274] on button "1 . Cilj" at bounding box center [536, 252] width 278 height 66
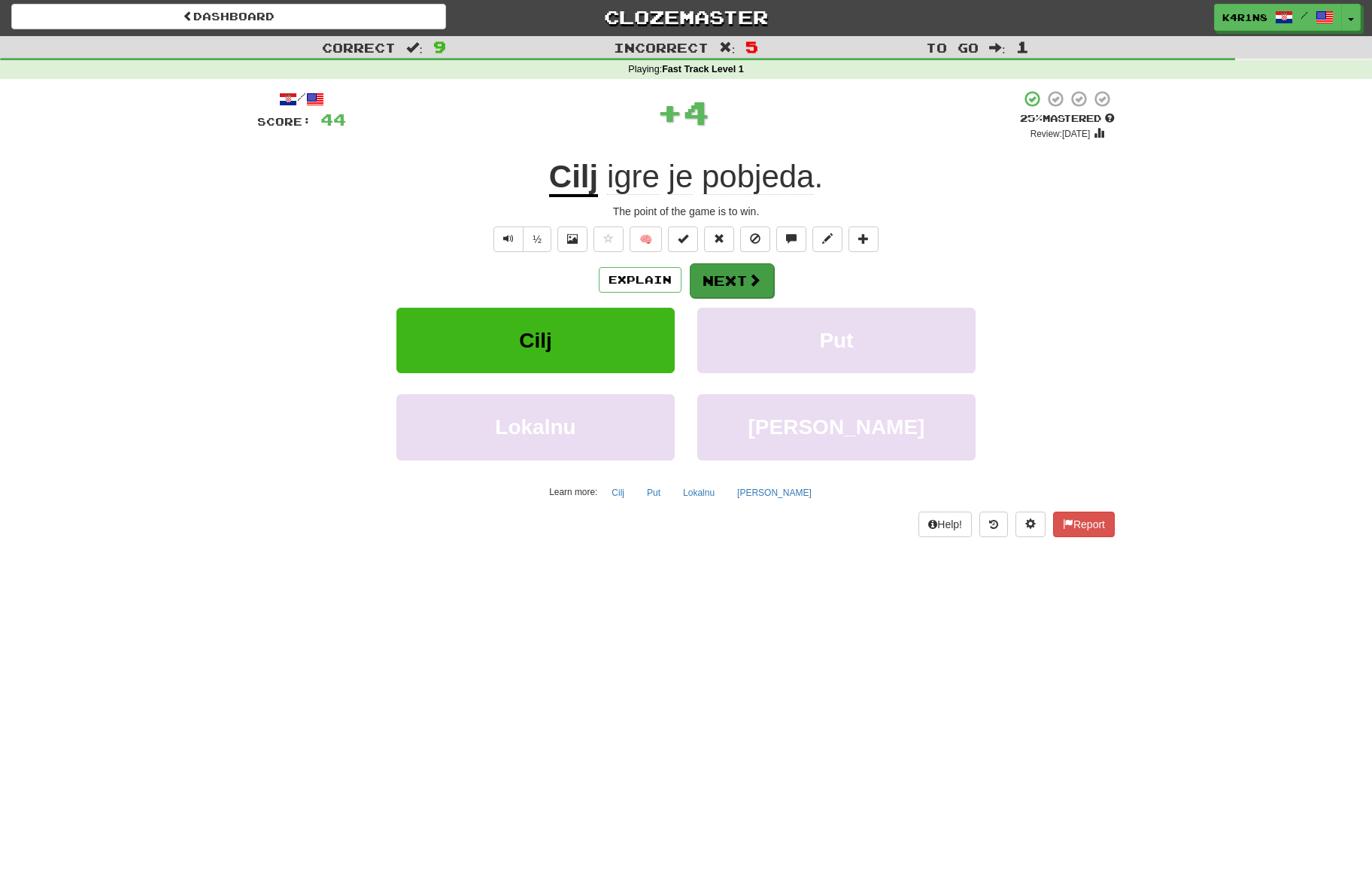
click at [731, 271] on button "Next" at bounding box center [731, 281] width 84 height 35
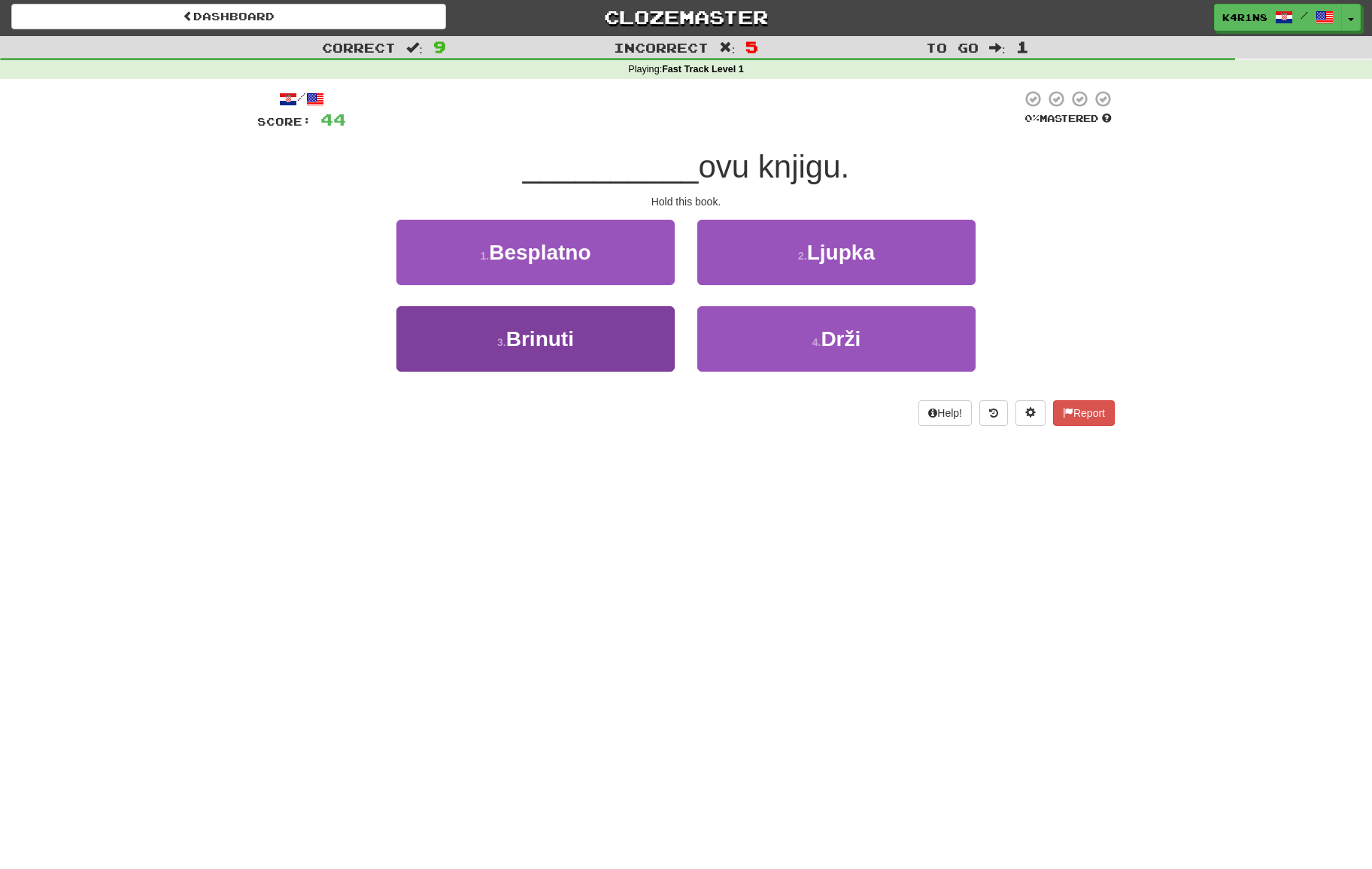
click at [640, 330] on button "3 . Brinuti" at bounding box center [536, 339] width 278 height 66
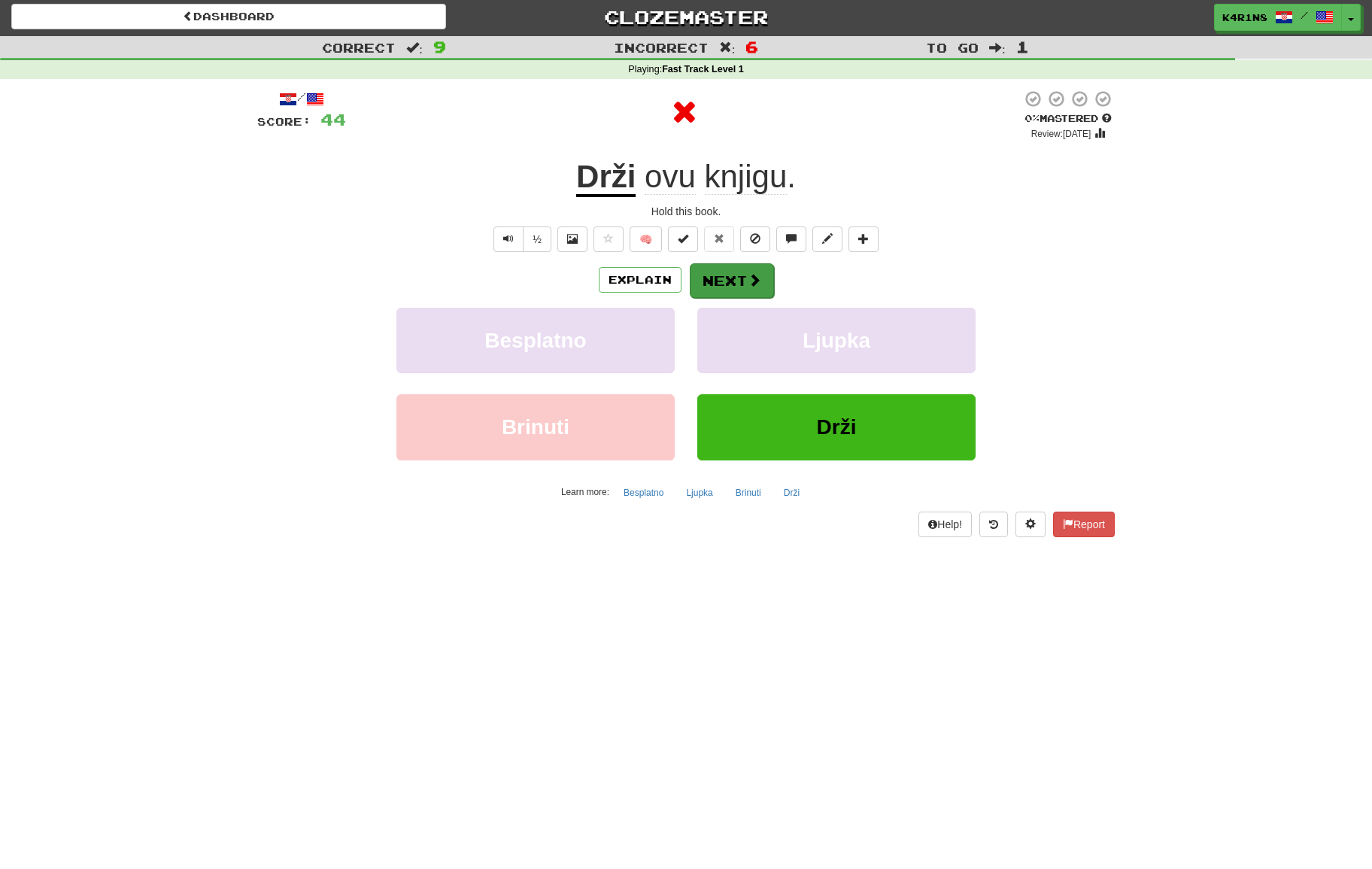
click at [737, 277] on button "Next" at bounding box center [731, 281] width 84 height 35
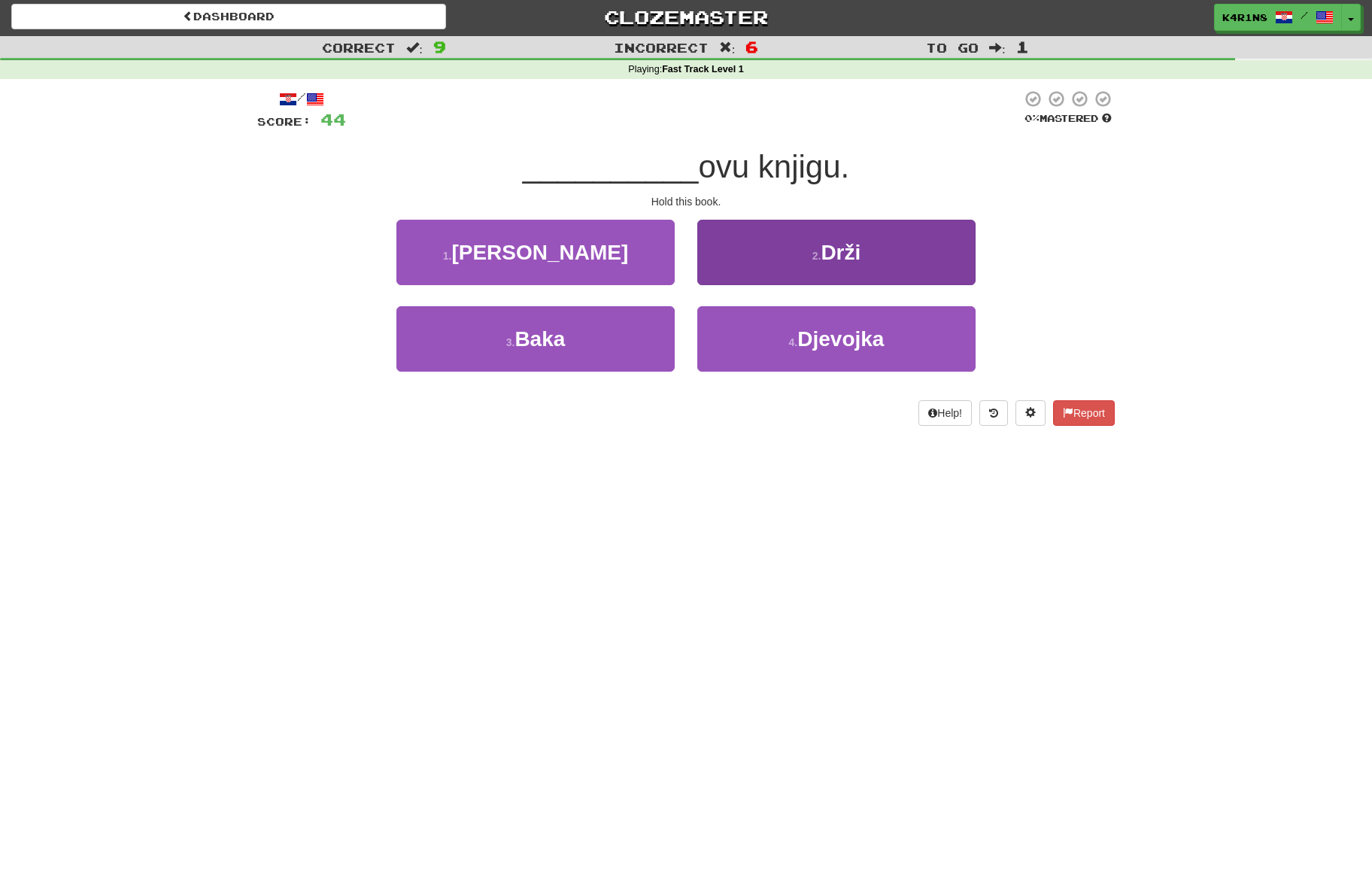
click at [841, 263] on button "2 . [GEOGRAPHIC_DATA]" at bounding box center [836, 252] width 278 height 66
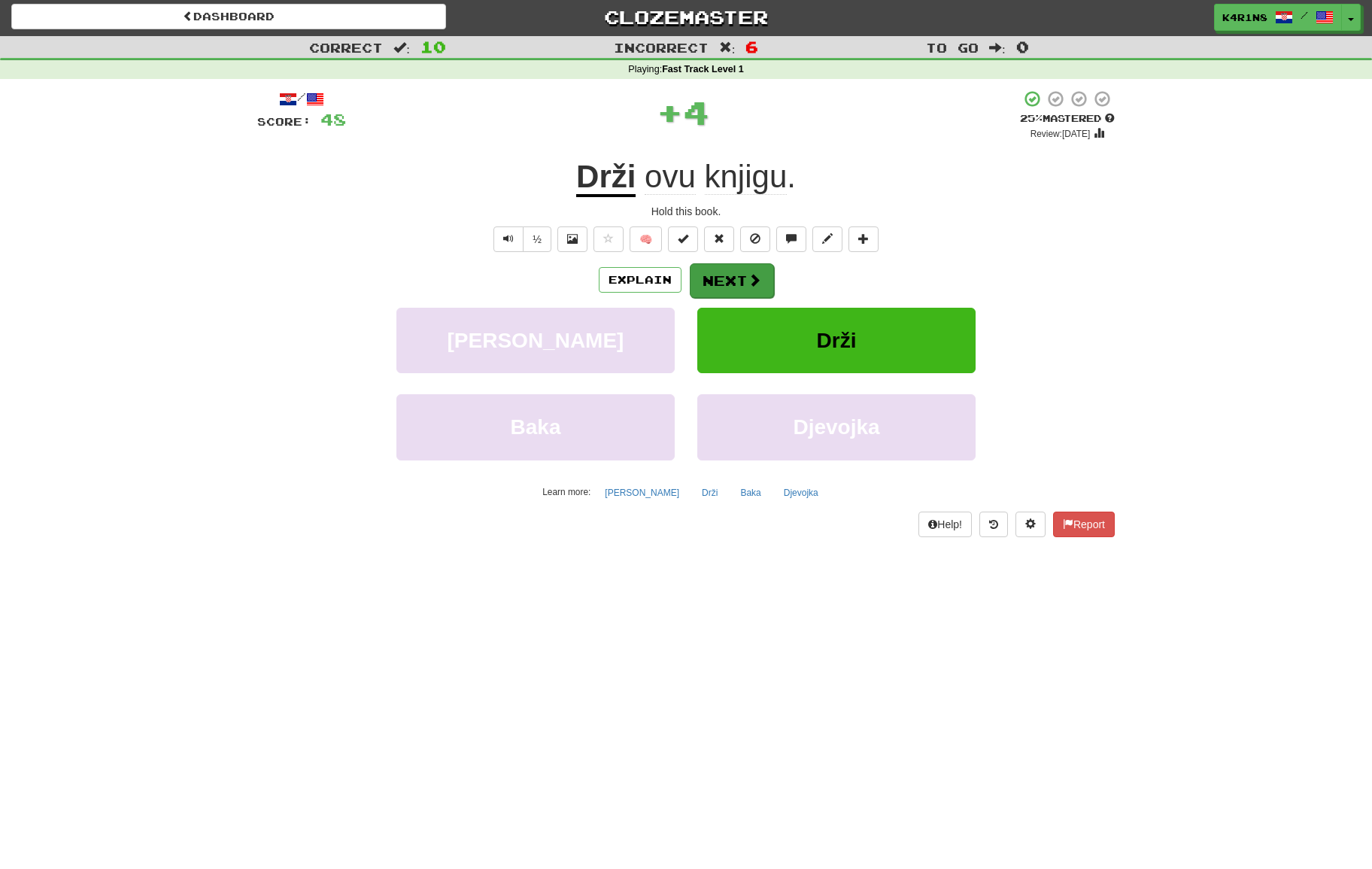
click at [755, 278] on span at bounding box center [754, 280] width 14 height 14
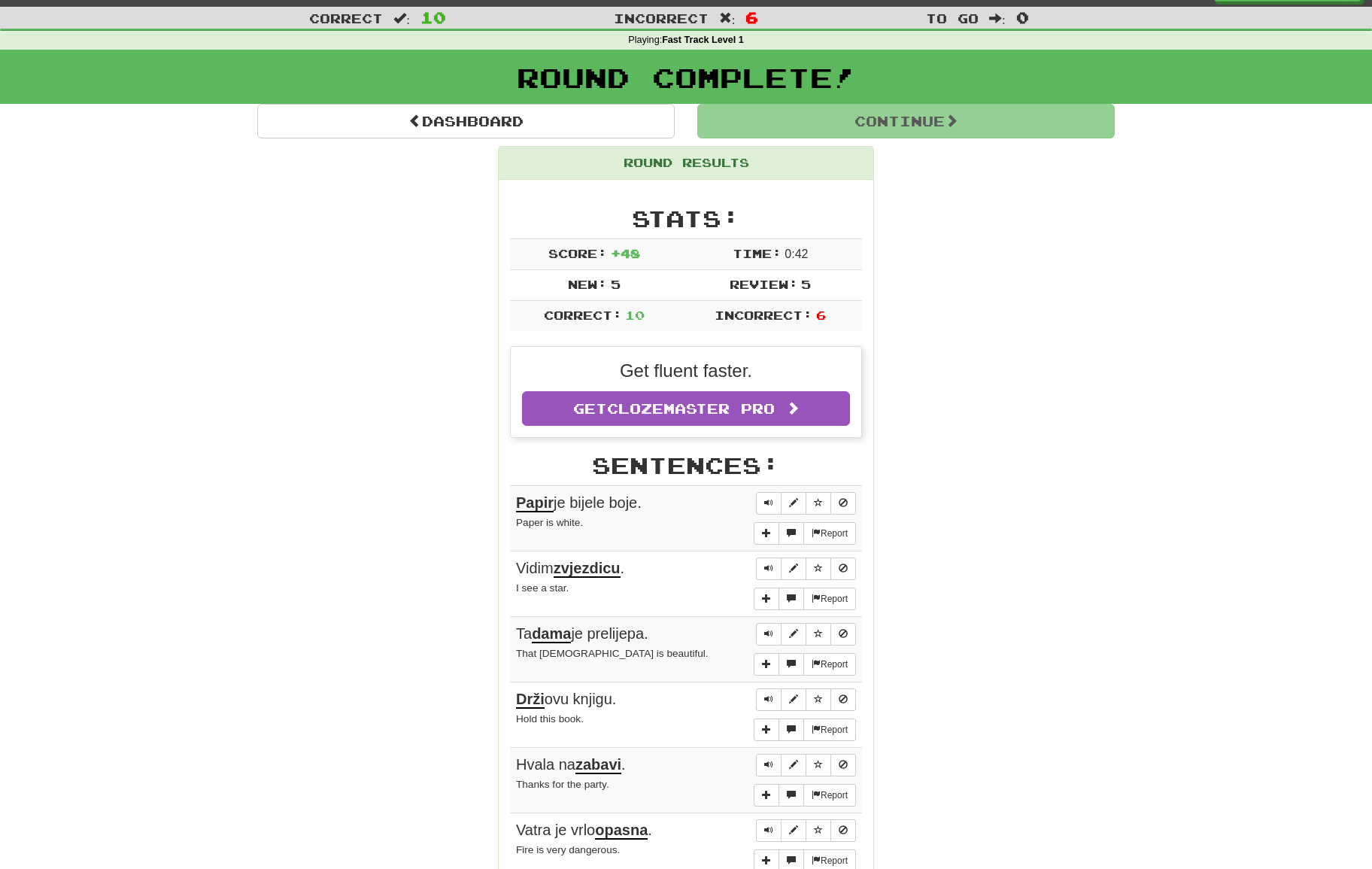
scroll to position [47, 1]
